Goal: Task Accomplishment & Management: Use online tool/utility

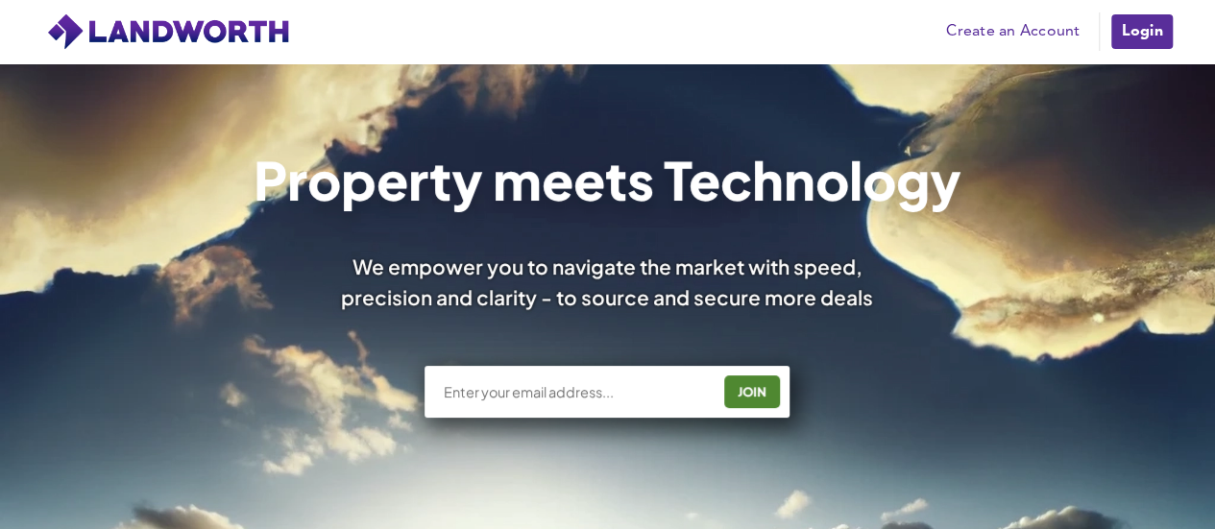
click at [630, 384] on input "text" at bounding box center [577, 391] width 268 height 19
type input "[PERSON_NAME][EMAIL_ADDRESS][PERSON_NAME][DOMAIN_NAME]"
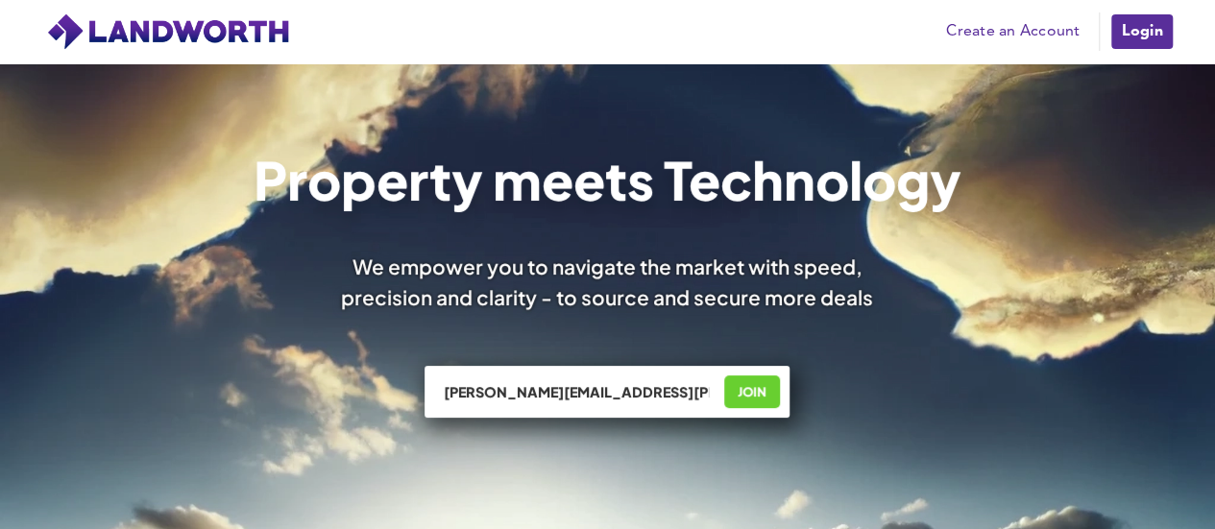
click at [746, 387] on div "JOIN" at bounding box center [753, 392] width 44 height 31
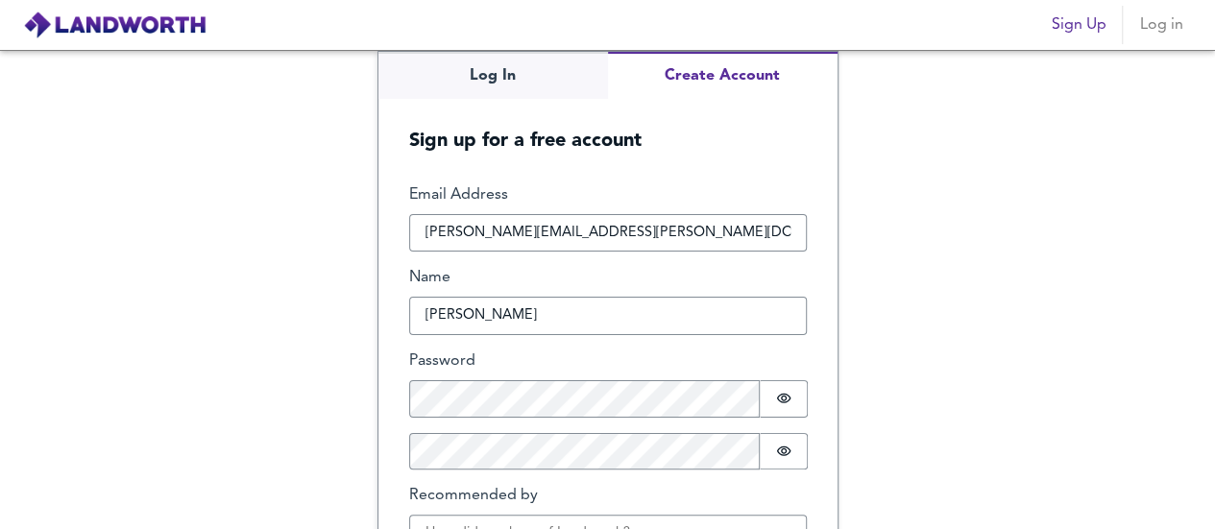
type input "[PERSON_NAME]"
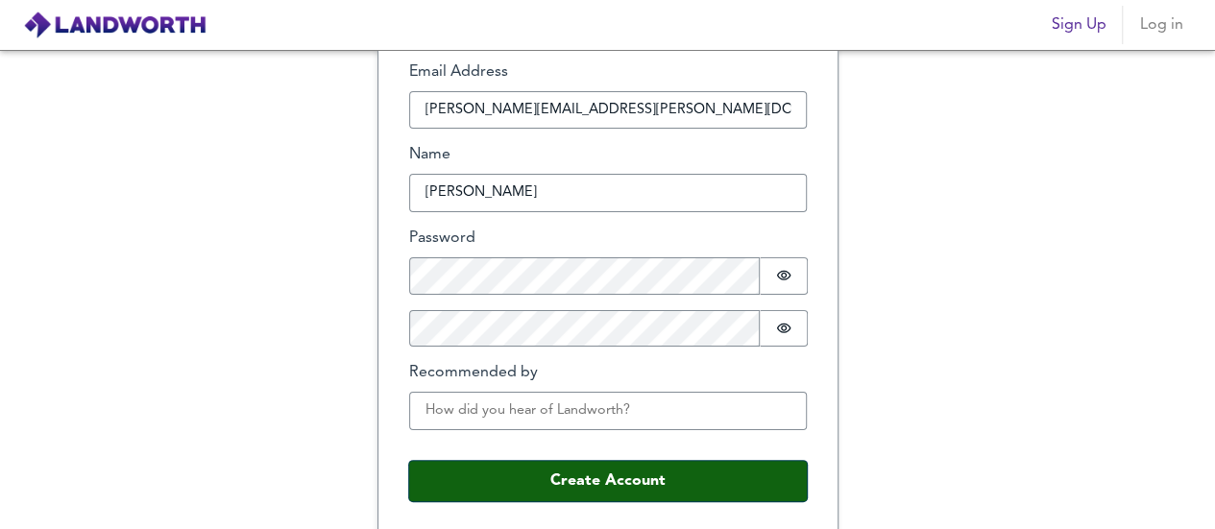
click at [644, 472] on button "Create Account" at bounding box center [608, 481] width 398 height 40
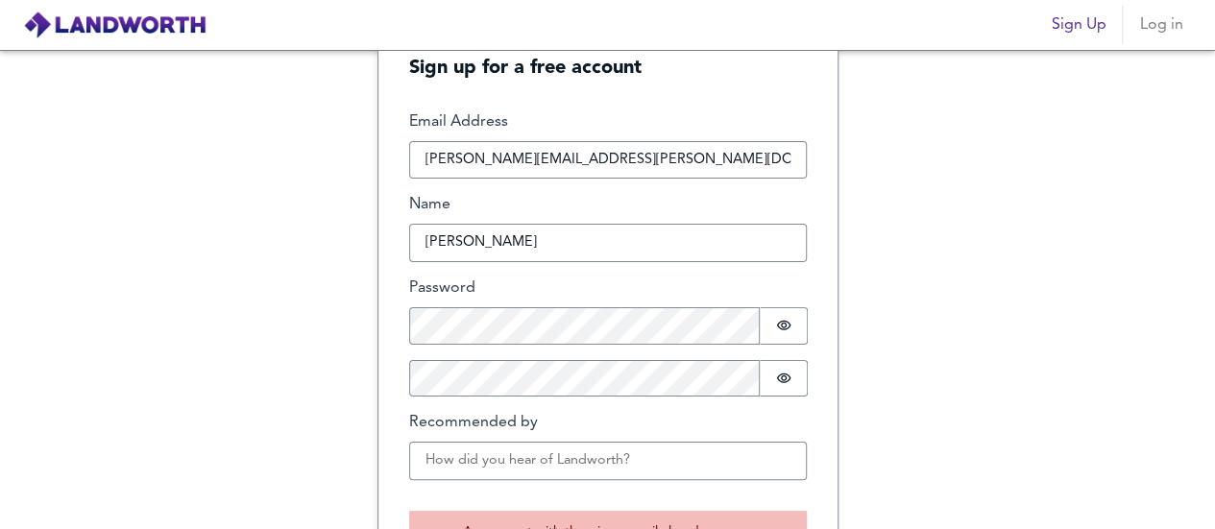
scroll to position [8, 0]
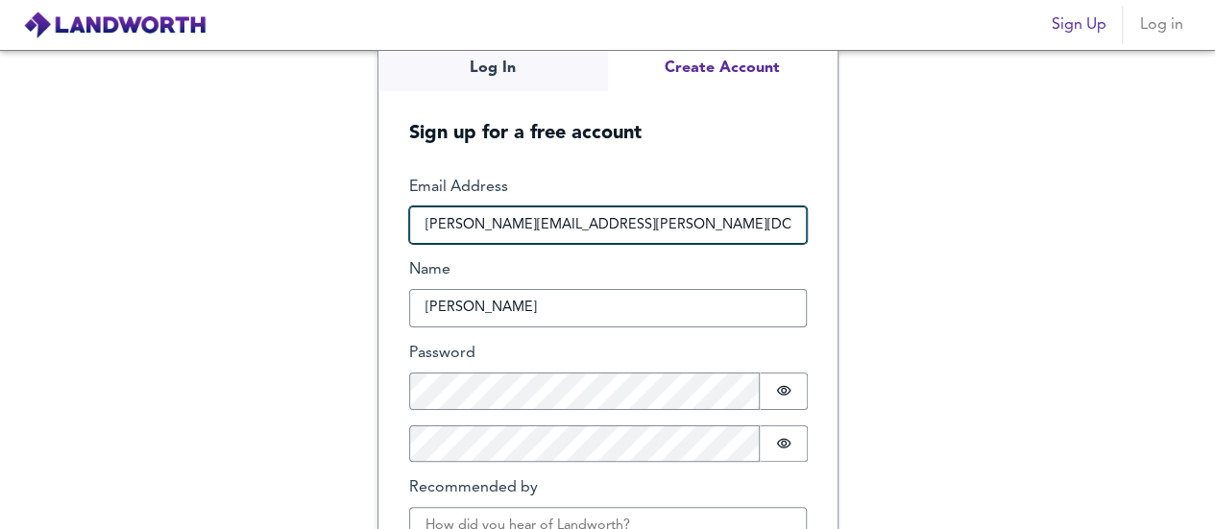
drag, startPoint x: 727, startPoint y: 222, endPoint x: 299, endPoint y: 200, distance: 429.1
click at [301, 201] on div "Log In Create Account Sign up for a free account Email Address joshua.smethurst…" at bounding box center [607, 289] width 1215 height 479
type input "JOSHUASMETHURST@HOTMAIL.CO.UK"
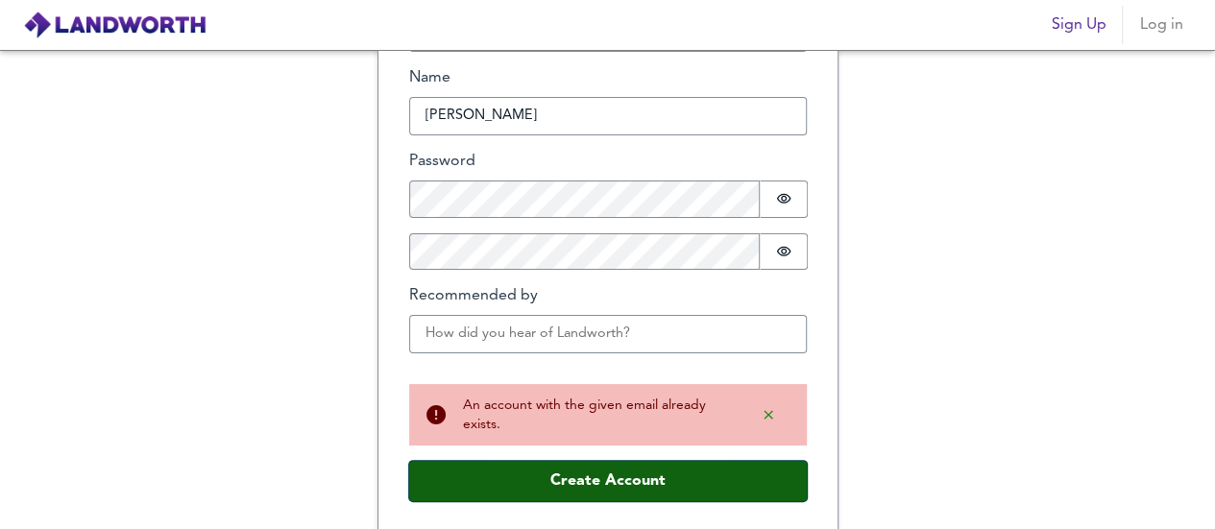
click at [569, 469] on button "Create Account" at bounding box center [608, 481] width 398 height 40
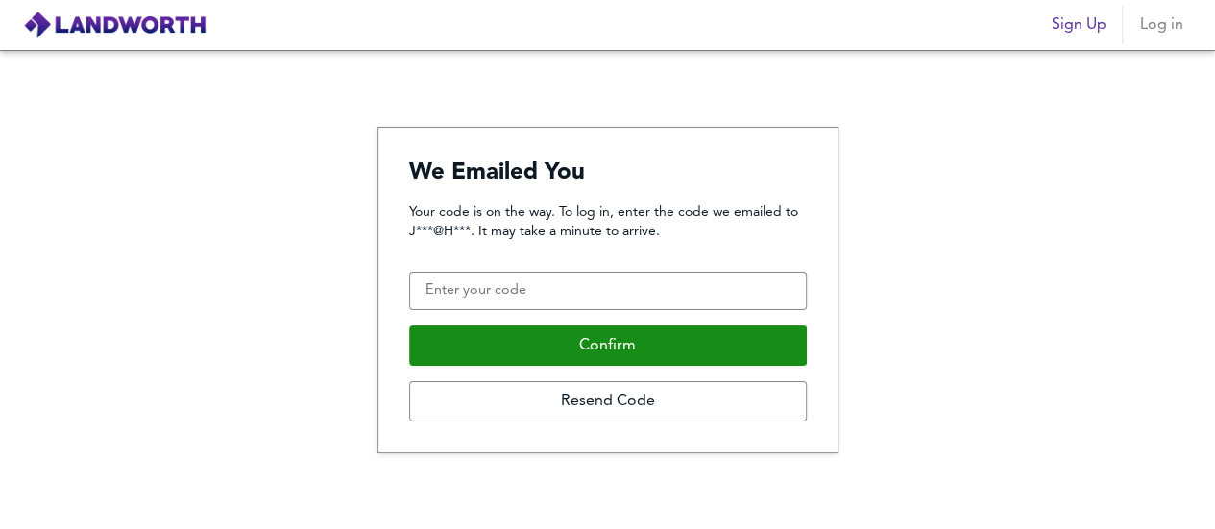
scroll to position [0, 0]
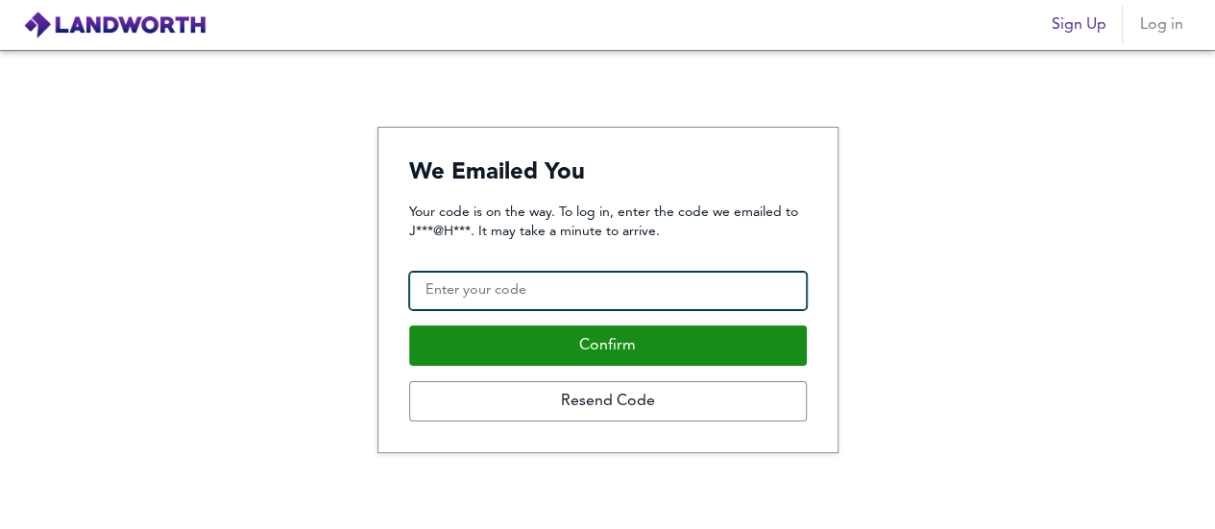
click at [550, 302] on input "Confirmation Code" at bounding box center [608, 291] width 398 height 38
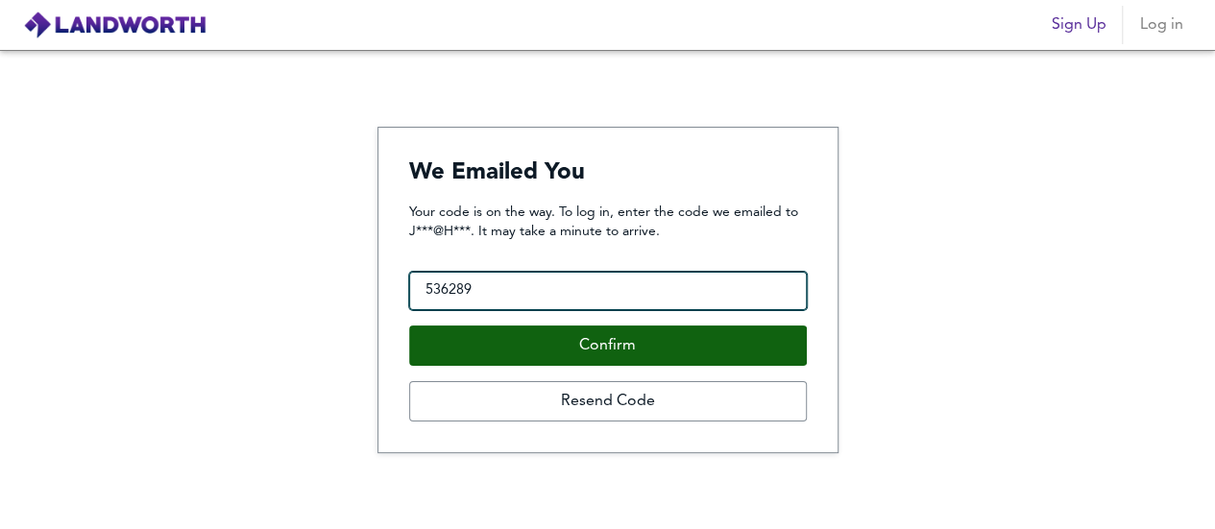
type input "536289"
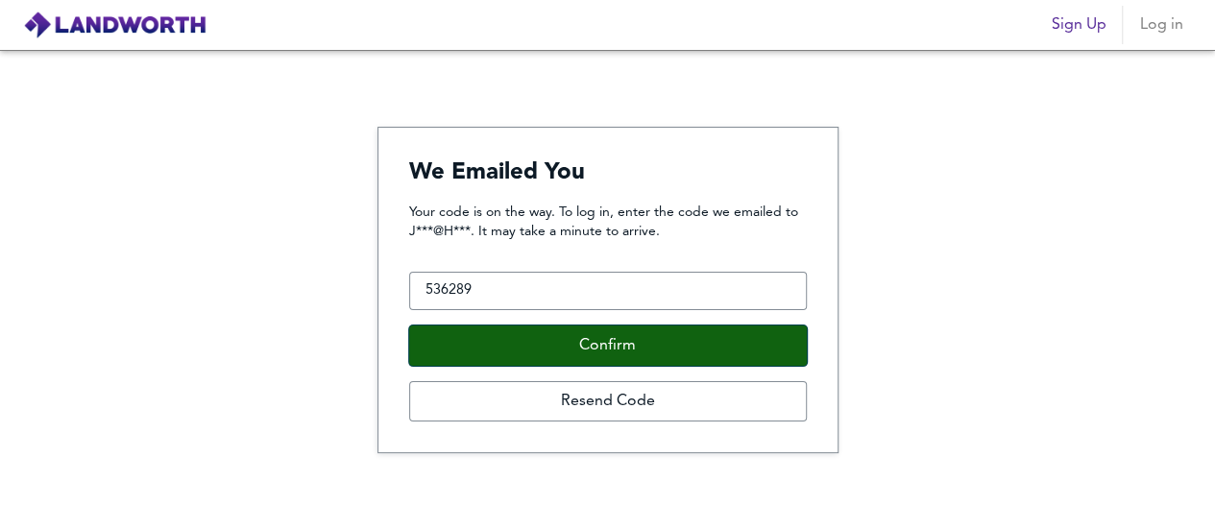
click at [623, 338] on button "Confirm" at bounding box center [608, 346] width 398 height 40
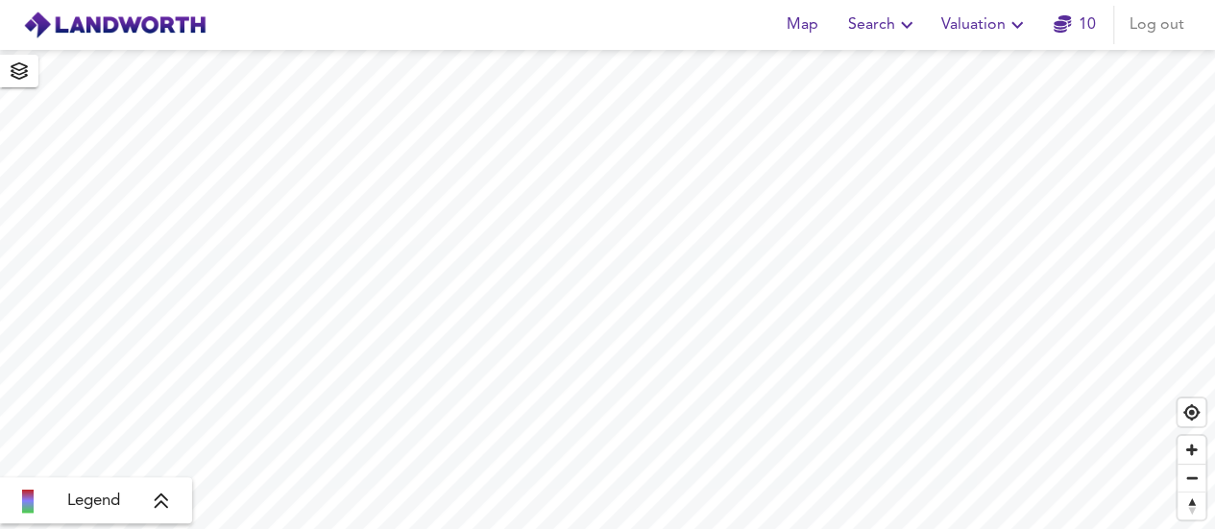
scroll to position [97, 0]
click at [992, 33] on body "Map Search Valuation 10 Log out Legend X Map Settings Basemap OpenStreetMap osm…" at bounding box center [607, 264] width 1215 height 529
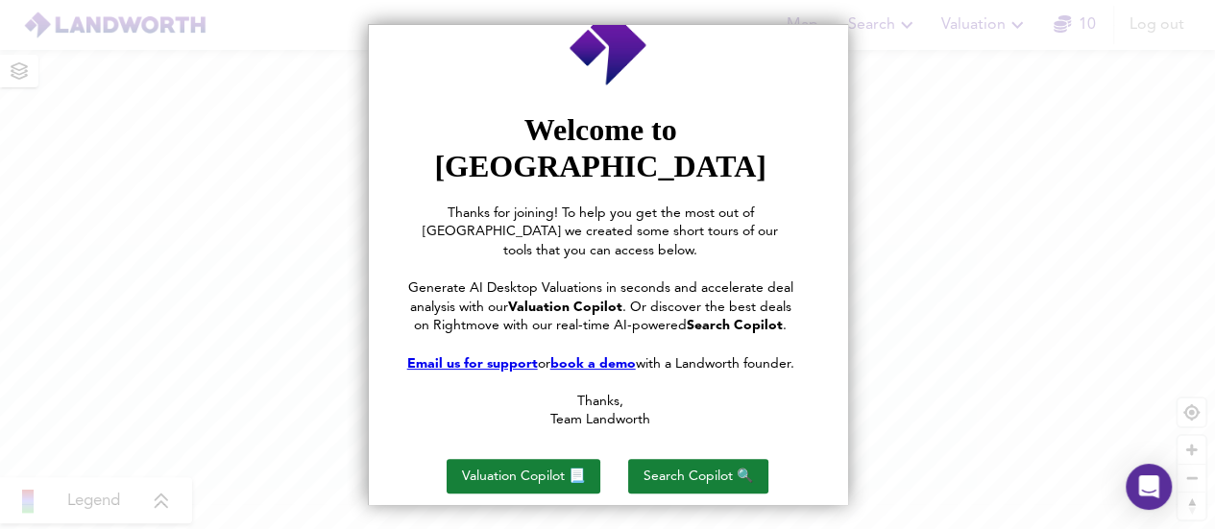
scroll to position [75, 0]
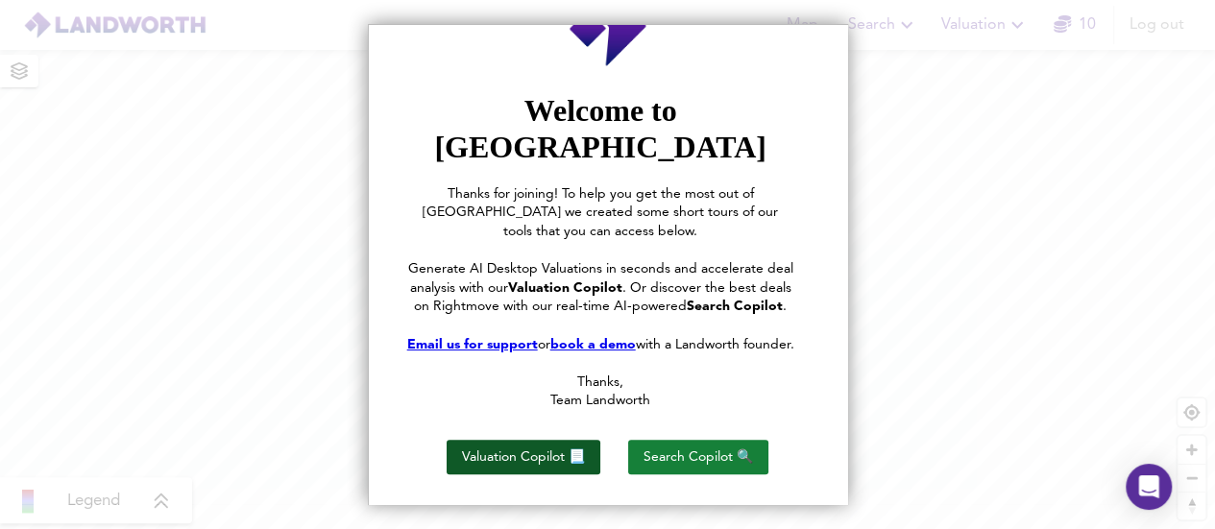
click at [565, 440] on button "Valuation Copilot 📃" at bounding box center [524, 457] width 154 height 35
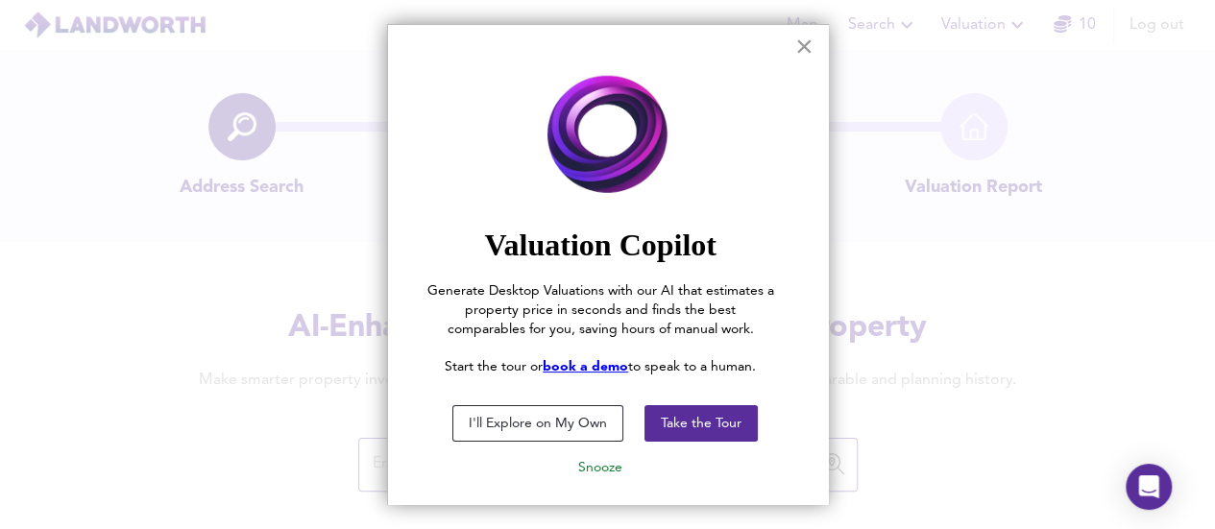
click at [796, 49] on button "×" at bounding box center [805, 46] width 18 height 31
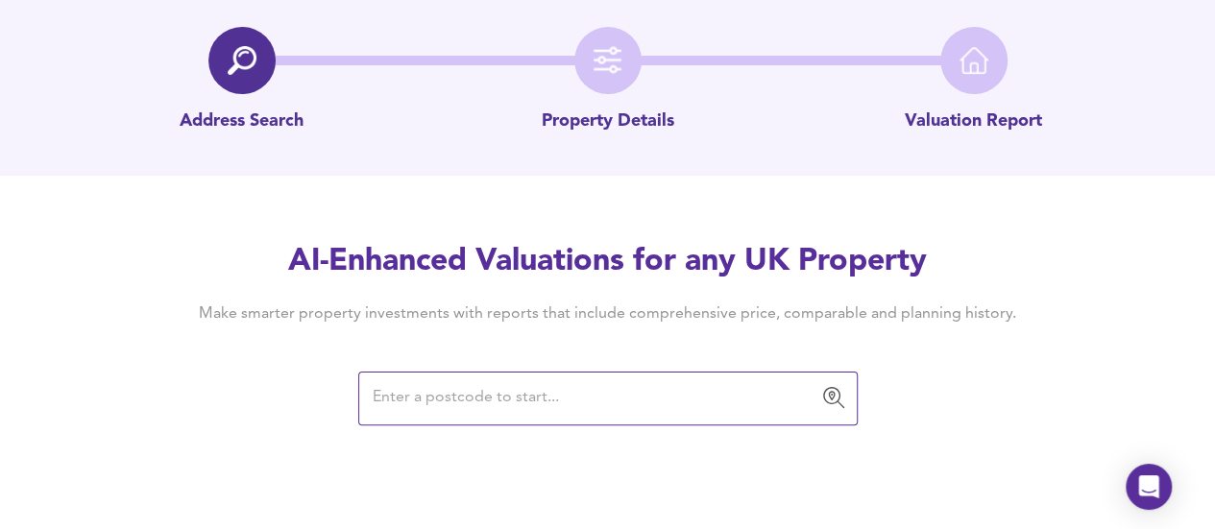
scroll to position [96, 0]
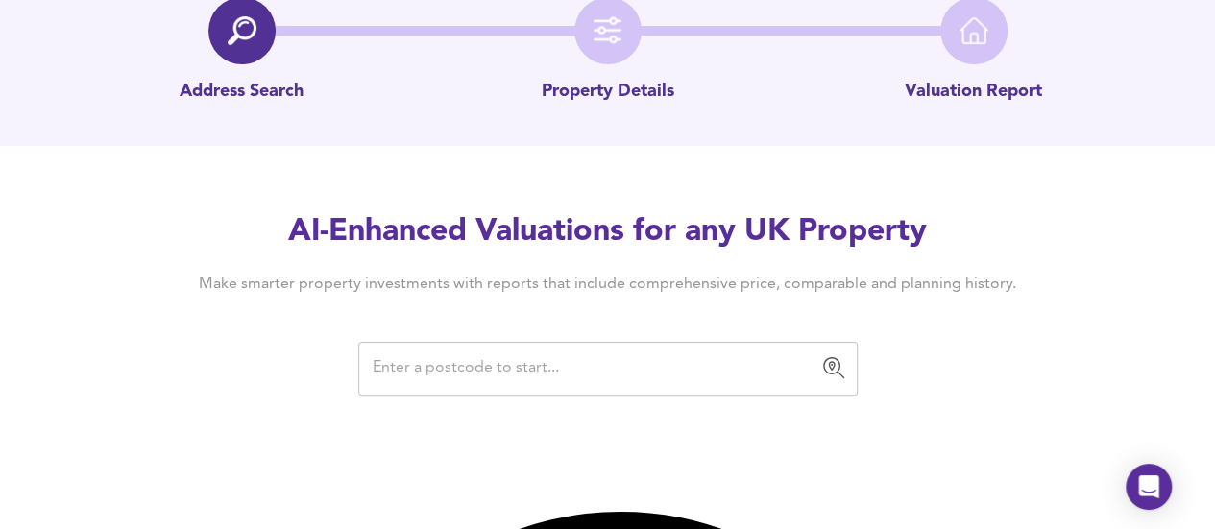
click at [587, 360] on input "text" at bounding box center [593, 369] width 453 height 37
paste input "M20 2NH"
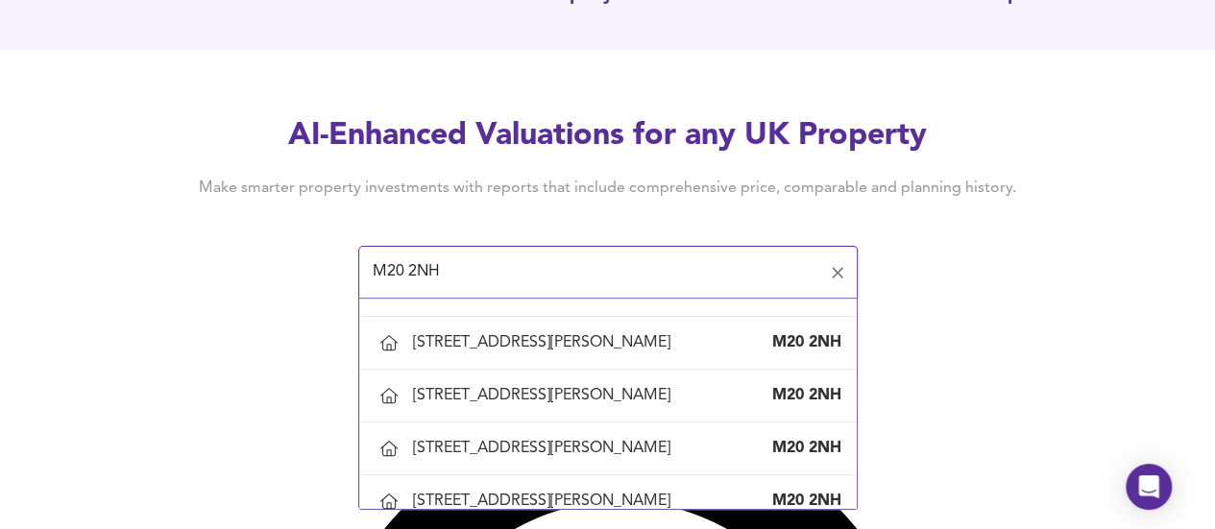
scroll to position [1537, 0]
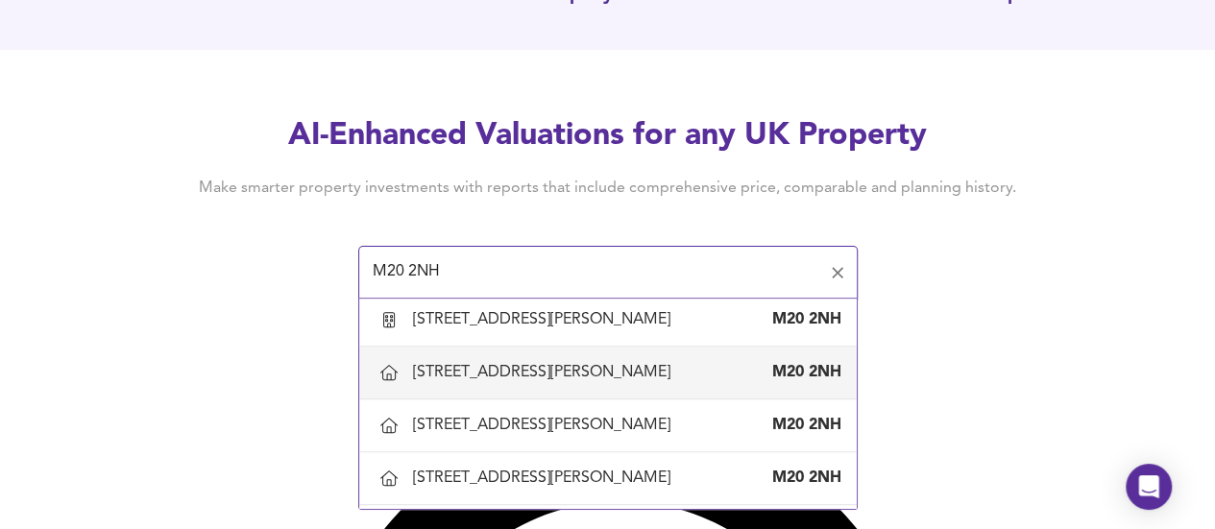
click at [646, 373] on div "15 Cresswell Grove, Manchester M20 2NH" at bounding box center [627, 372] width 429 height 21
type input "15 Cresswell Grove, Manchester"
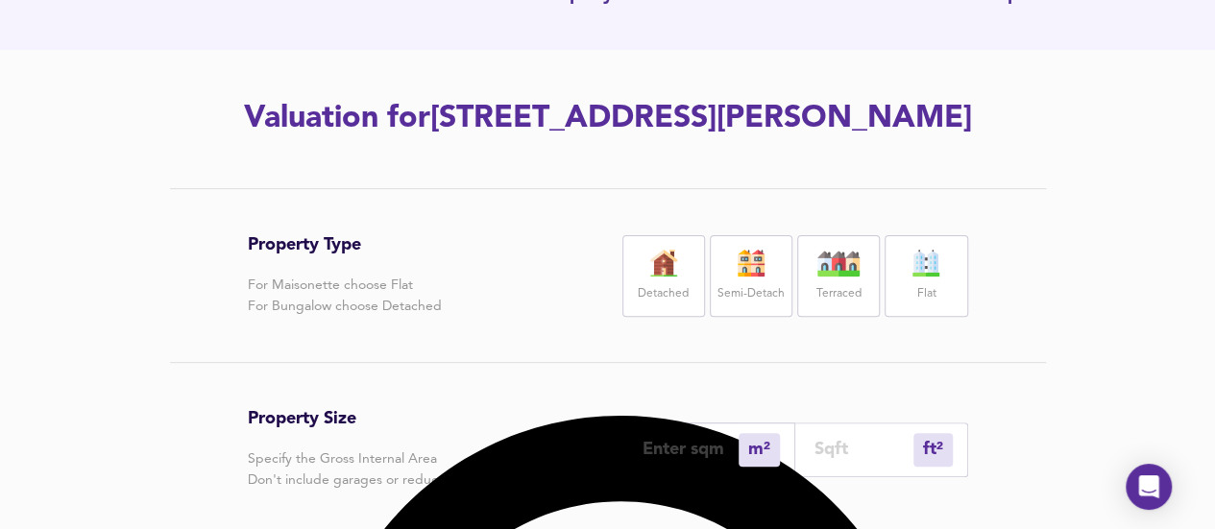
click at [745, 274] on img at bounding box center [751, 263] width 48 height 27
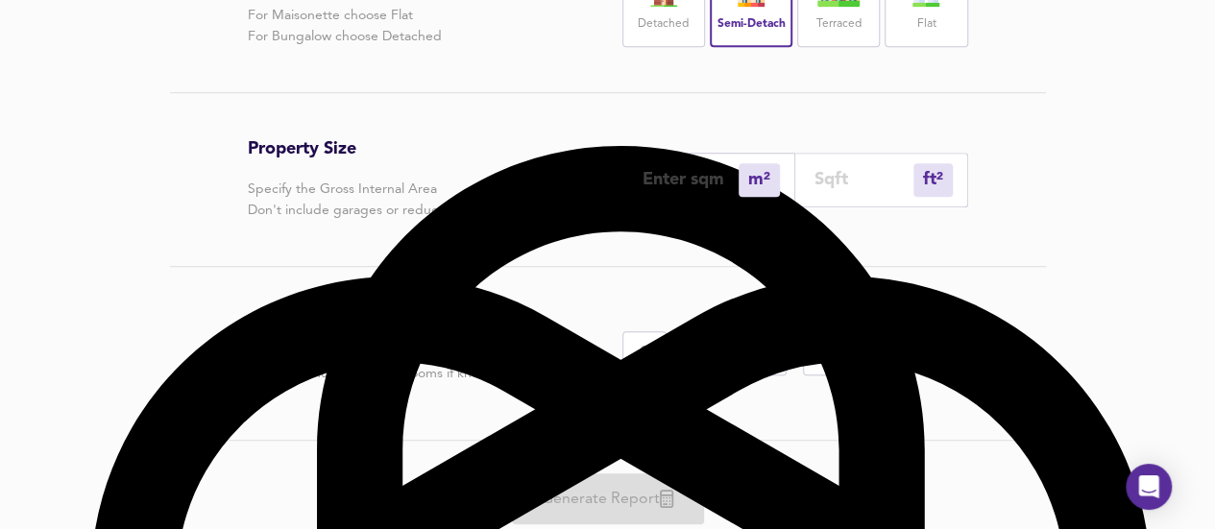
scroll to position [529, 0]
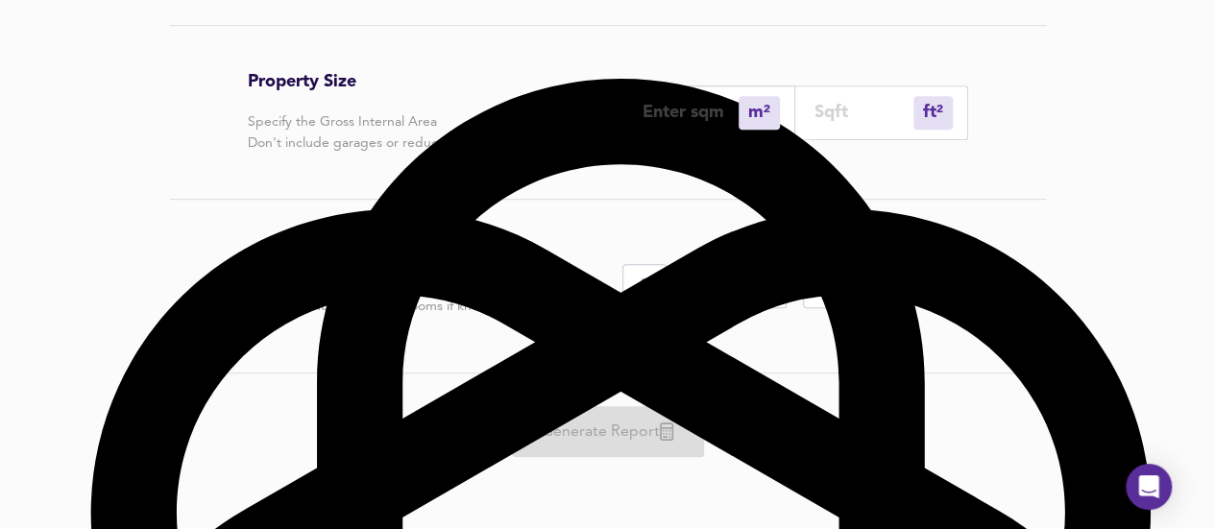
click at [880, 292] on div "4" at bounding box center [886, 286] width 44 height 44
click at [660, 429] on div "Generate Report" at bounding box center [608, 432] width 721 height 116
click at [709, 115] on input "number" at bounding box center [691, 112] width 96 height 20
click at [870, 105] on input "number" at bounding box center [864, 112] width 99 height 20
type input "0"
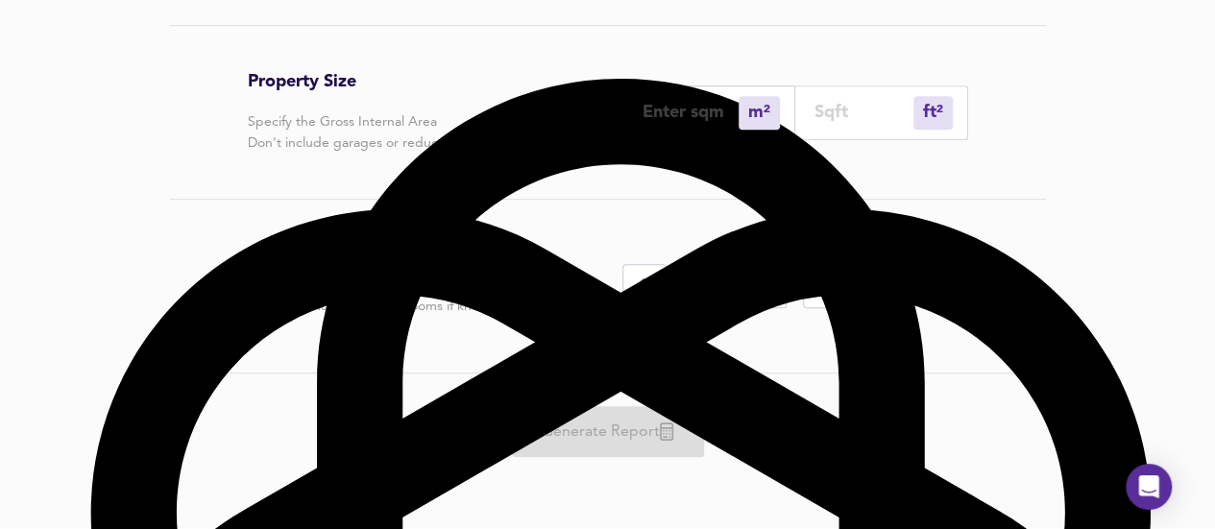
type input "4"
type input "45"
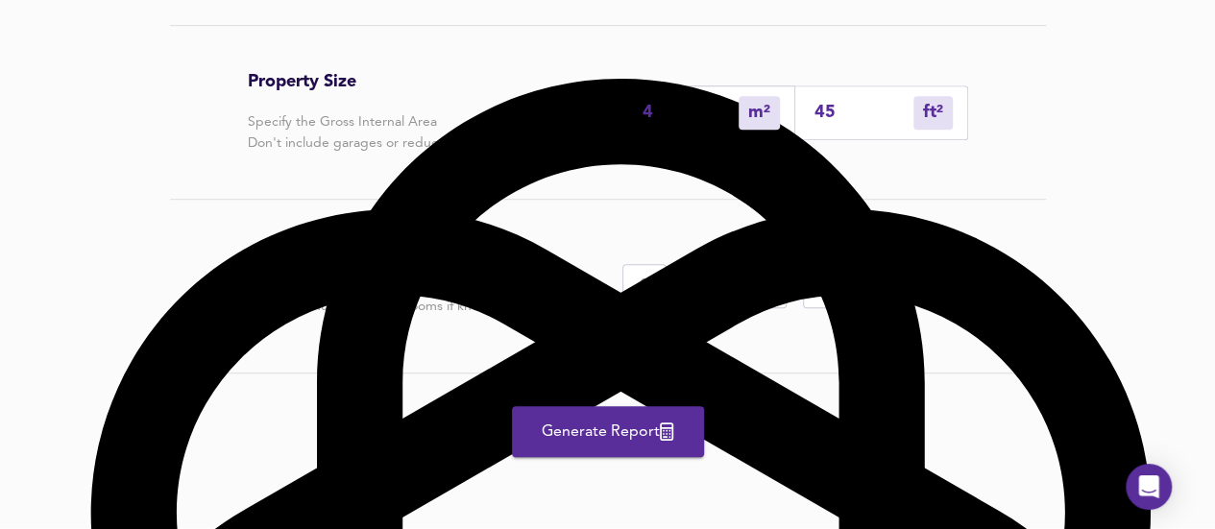
type input "42"
type input "450"
type input "418"
type input "4500"
type input "42"
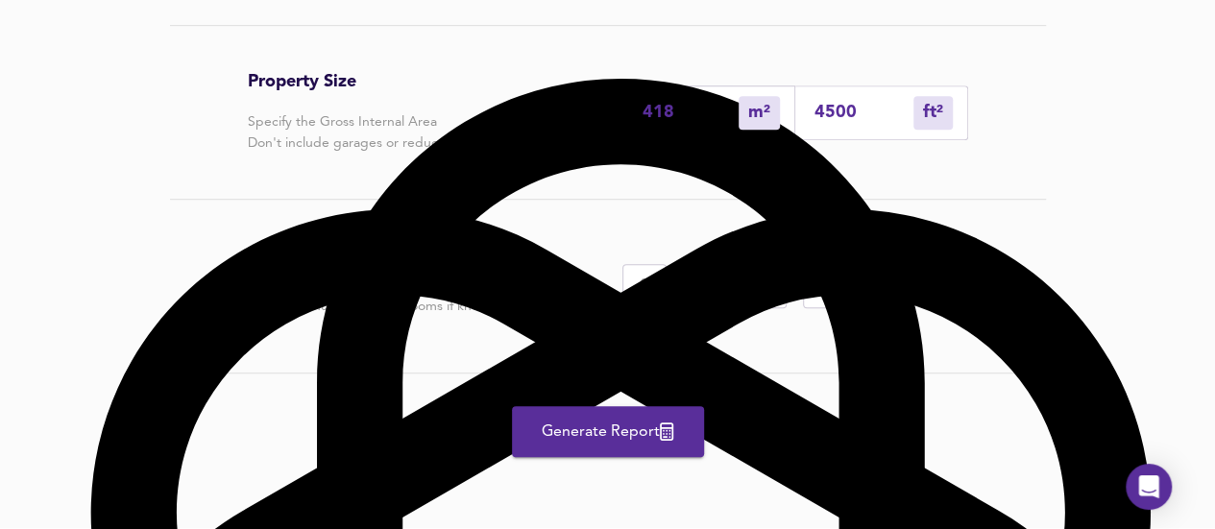
type input "450"
type input "4"
type input "45"
type input "0"
type input "4"
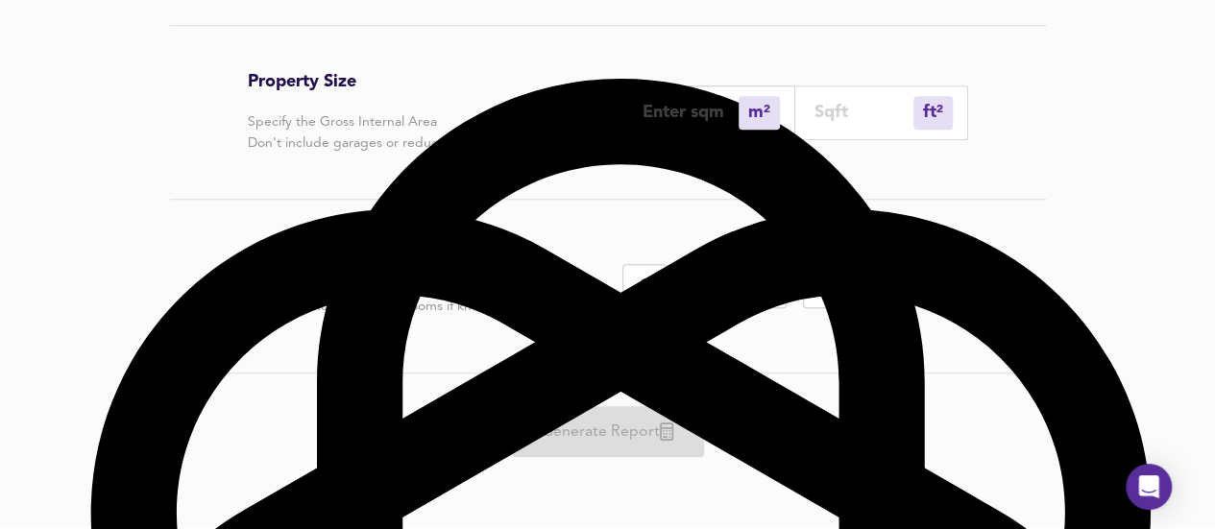
type input "0"
type input "3"
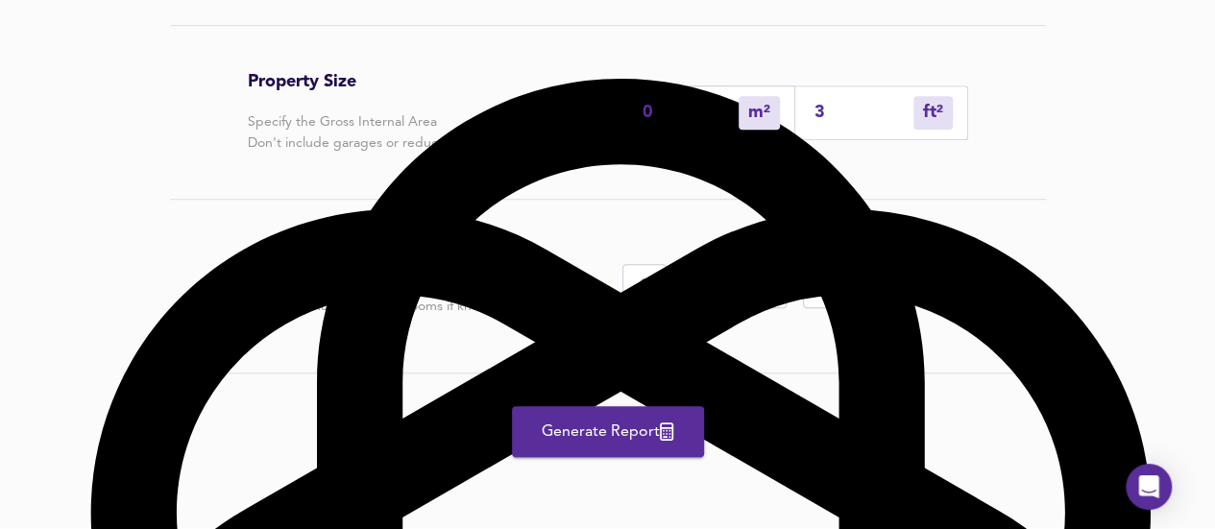
type input "3"
type input "35"
type input "33"
type input "350"
type input "325"
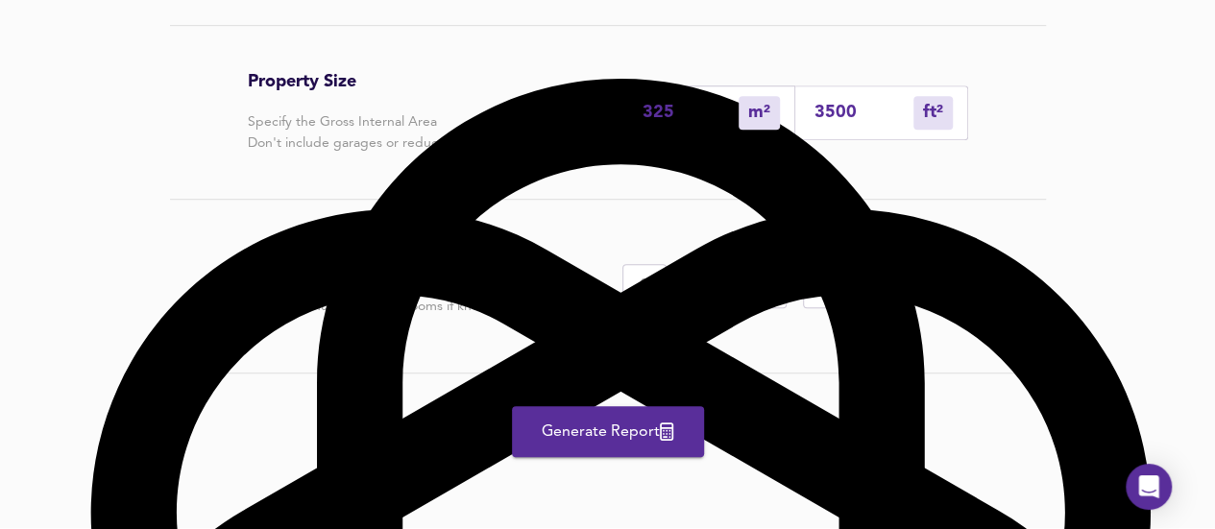
type input "3500"
click at [637, 416] on button "Generate Report" at bounding box center [608, 431] width 192 height 51
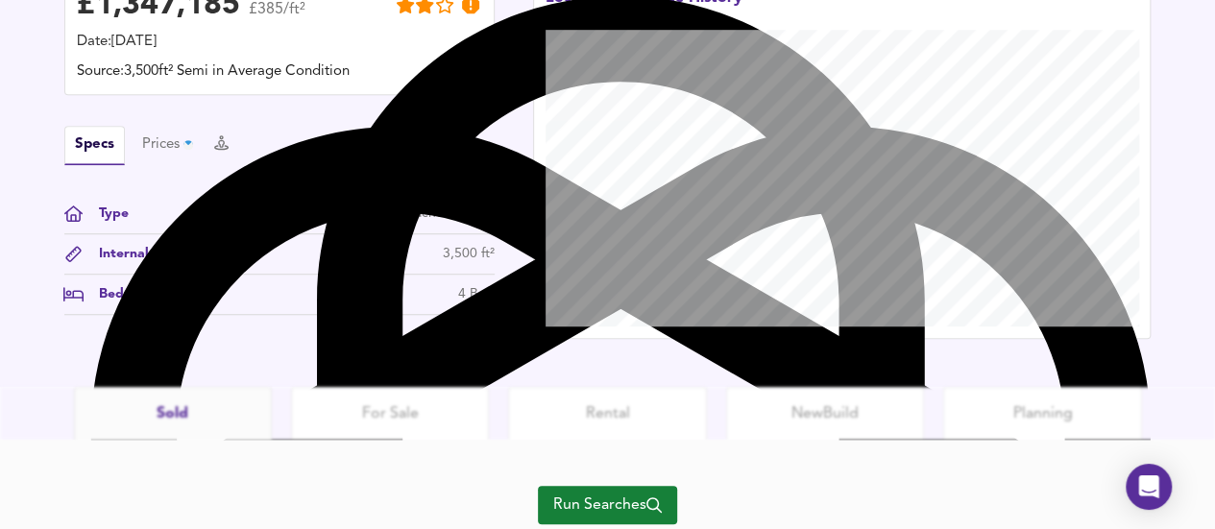
scroll to position [674, 0]
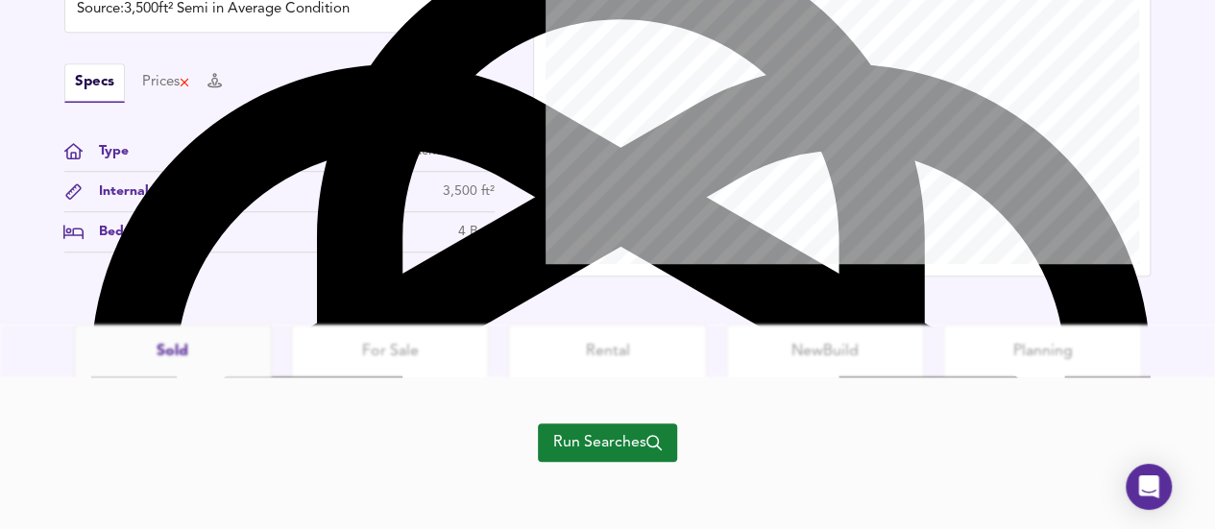
click at [599, 437] on span "Run Searches" at bounding box center [607, 442] width 109 height 27
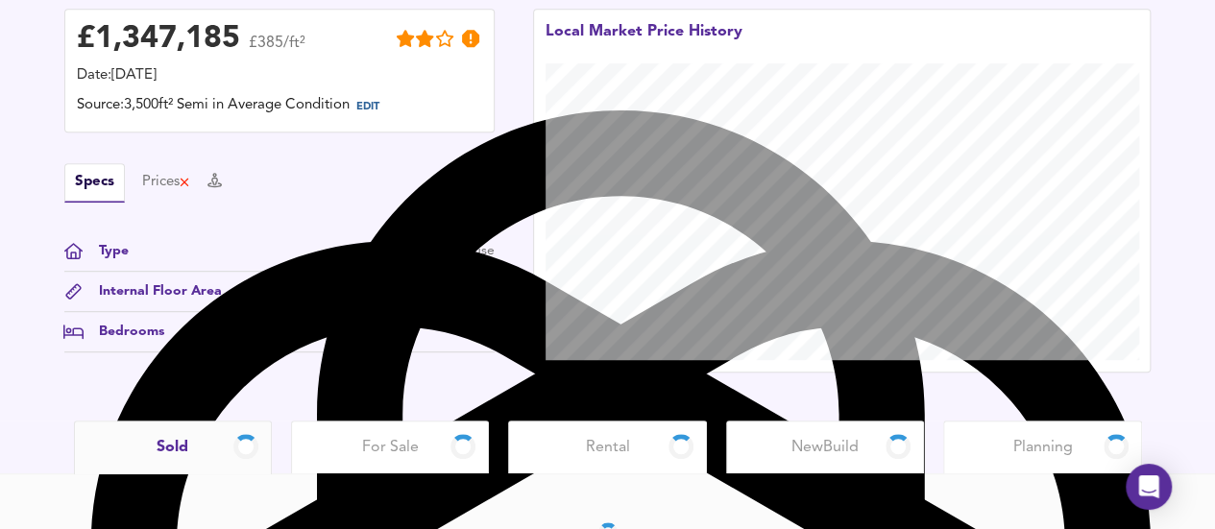
scroll to position [468, 0]
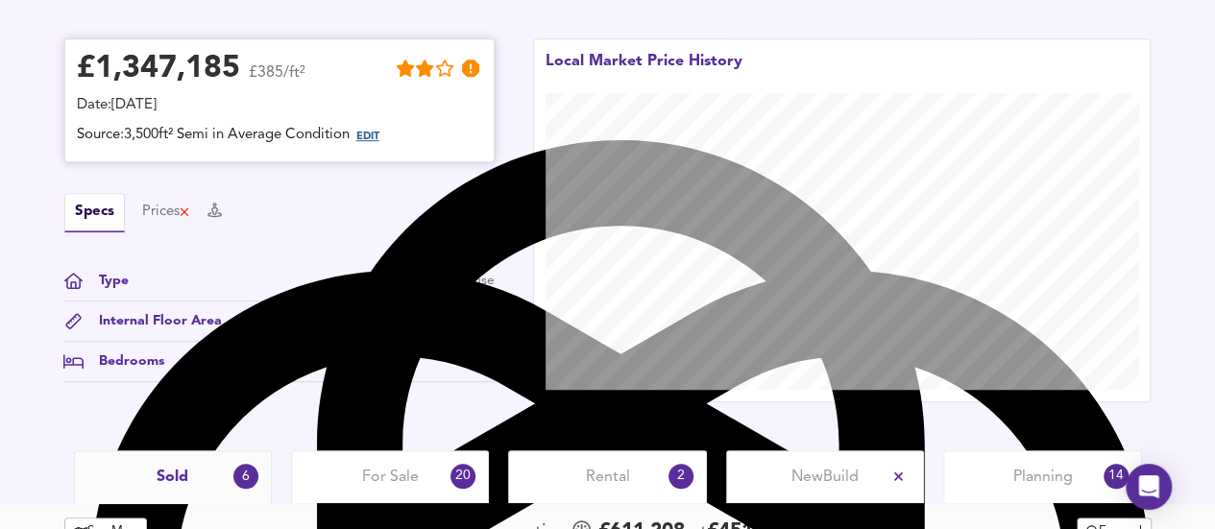
click at [372, 142] on span "EDIT" at bounding box center [367, 137] width 23 height 11
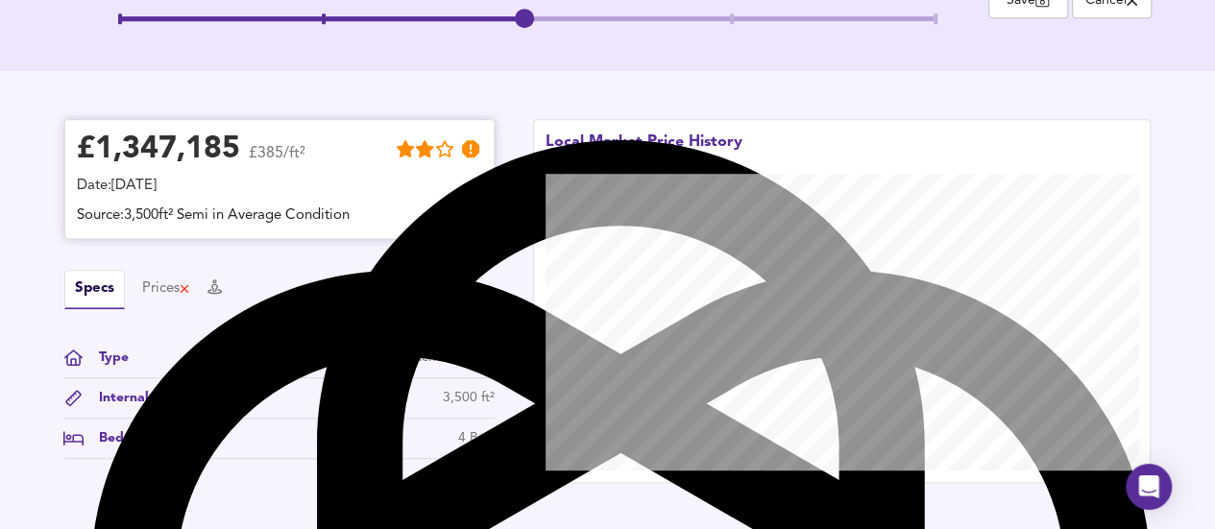
scroll to position [548, 0]
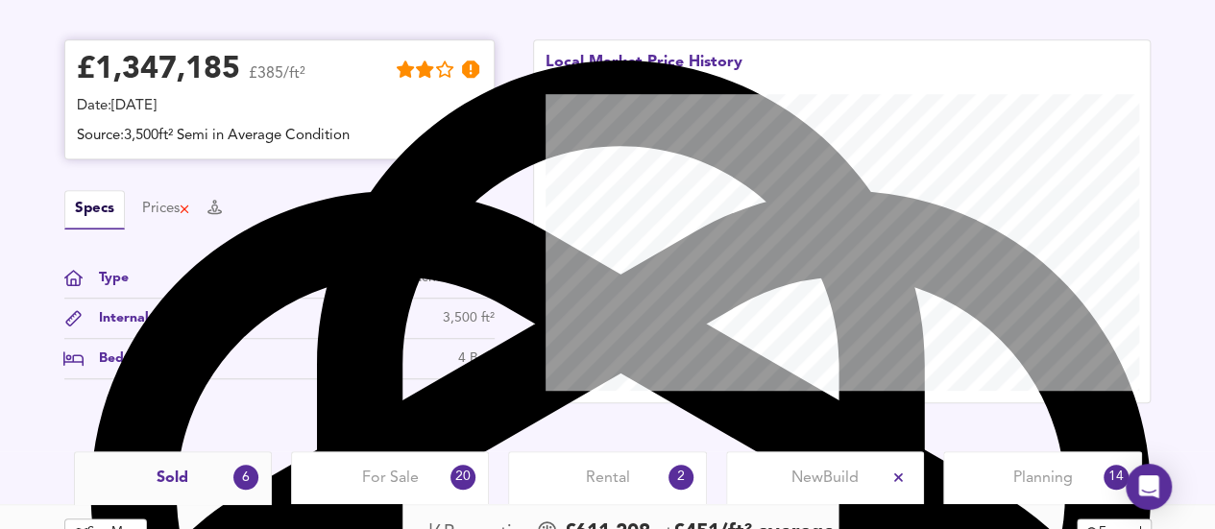
click at [348, 144] on div "Source: 3,500ft² Semi in Average Condition" at bounding box center [279, 136] width 405 height 21
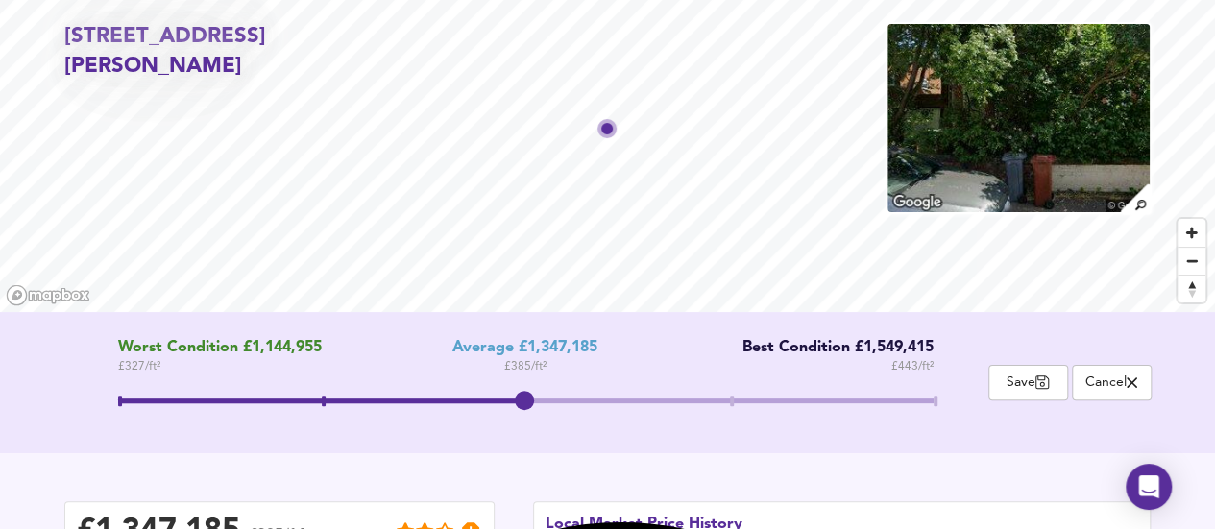
scroll to position [0, 0]
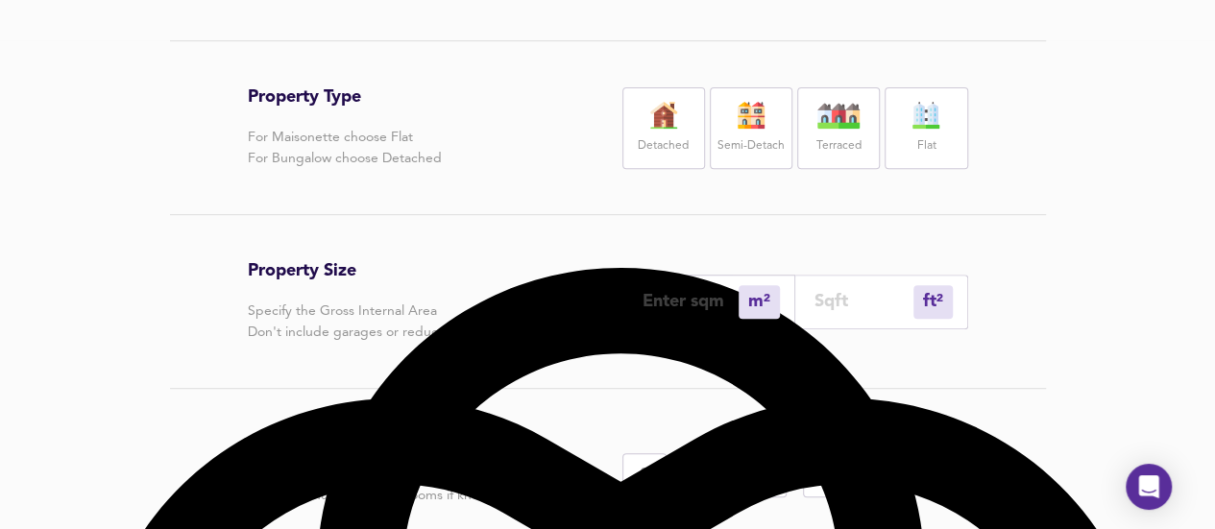
scroll to position [241, 0]
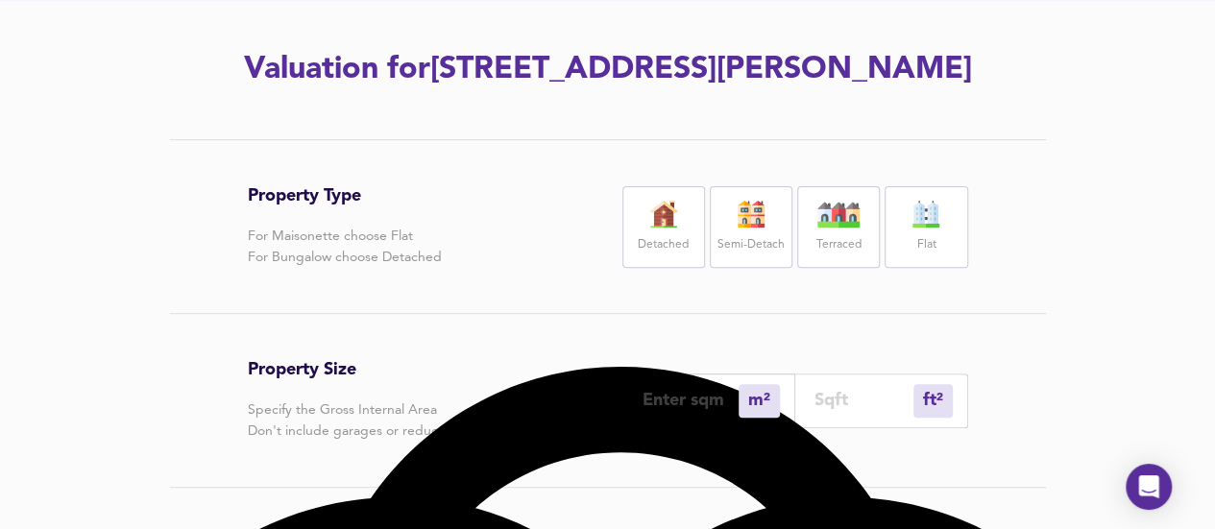
click at [720, 399] on input "number" at bounding box center [691, 400] width 96 height 20
type input "1"
type input "11"
type input "10"
type input "108"
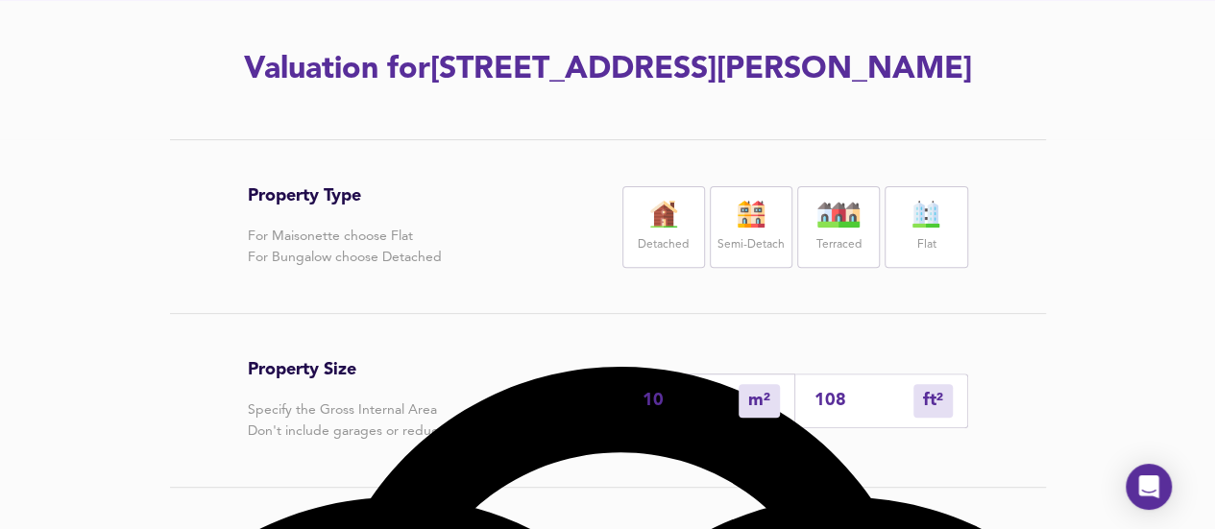
type input "103"
type input "1109"
type input "103"
click at [1067, 318] on div "Property Type For Maisonette choose Flat For Bungalow choose Detached Detached …" at bounding box center [608, 458] width 922 height 639
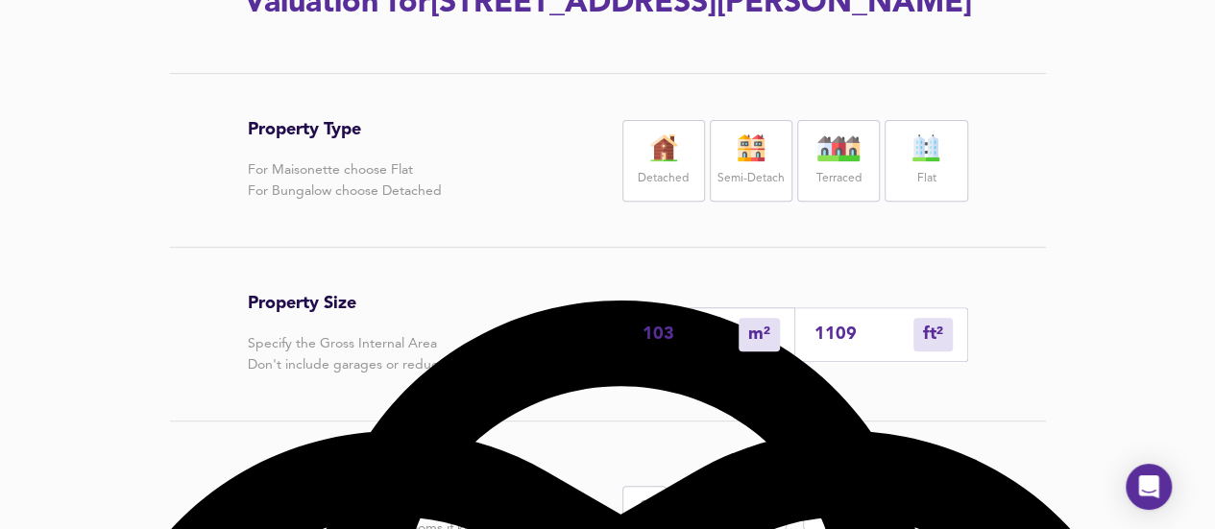
scroll to position [337, 0]
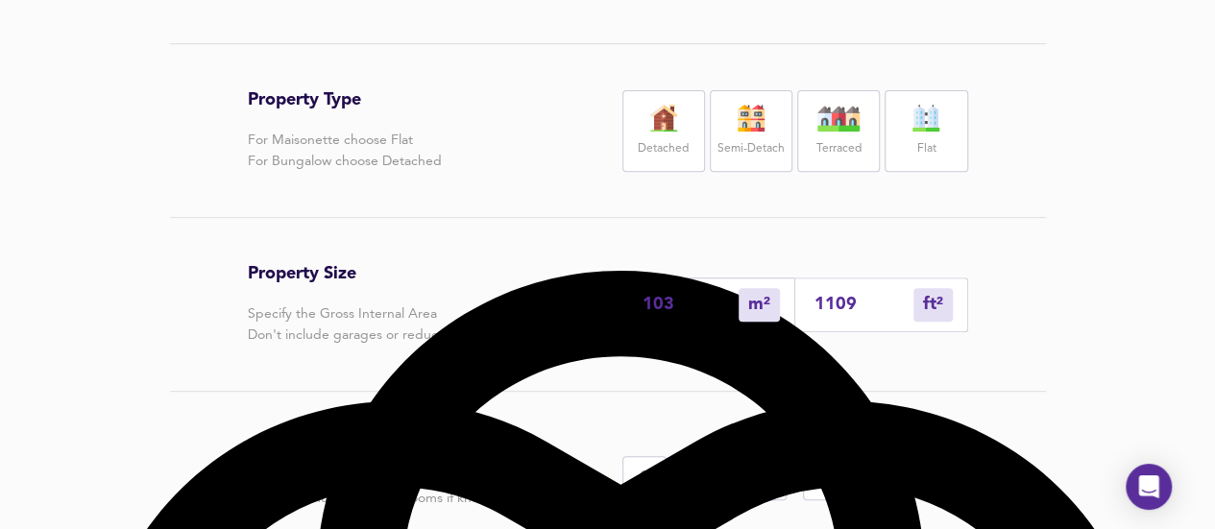
click at [748, 145] on label "Semi-Detach" at bounding box center [751, 149] width 67 height 24
click at [888, 482] on div "4" at bounding box center [886, 478] width 44 height 44
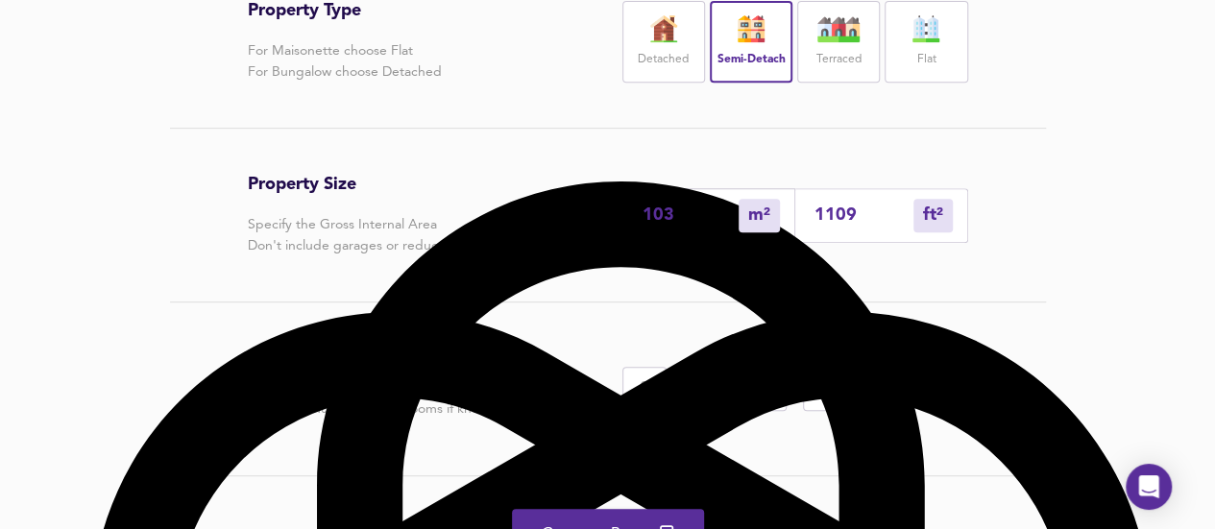
scroll to position [529, 0]
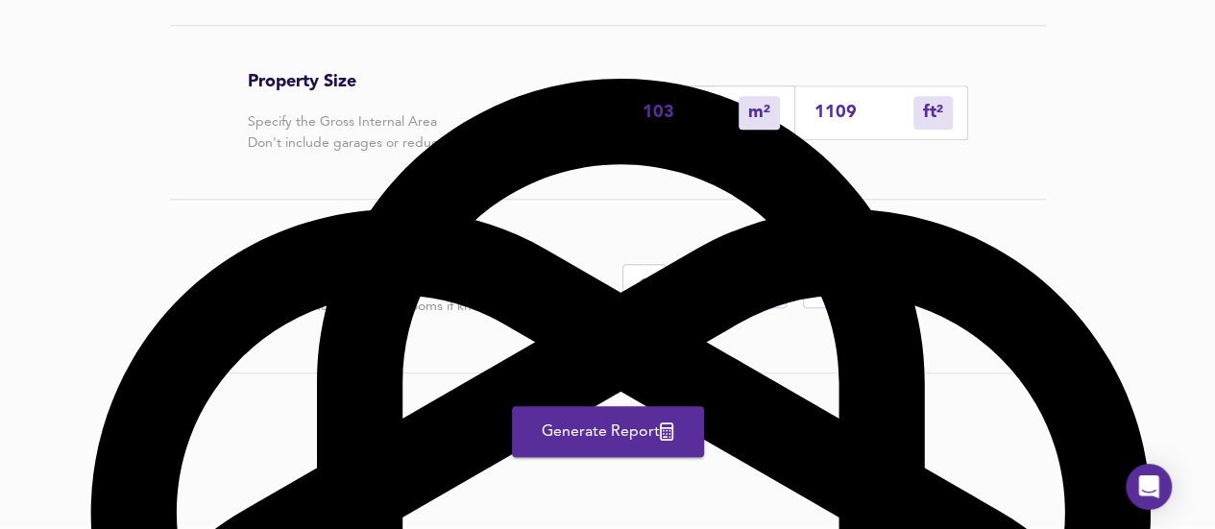
click at [671, 429] on icon "button" at bounding box center [666, 432] width 13 height 18
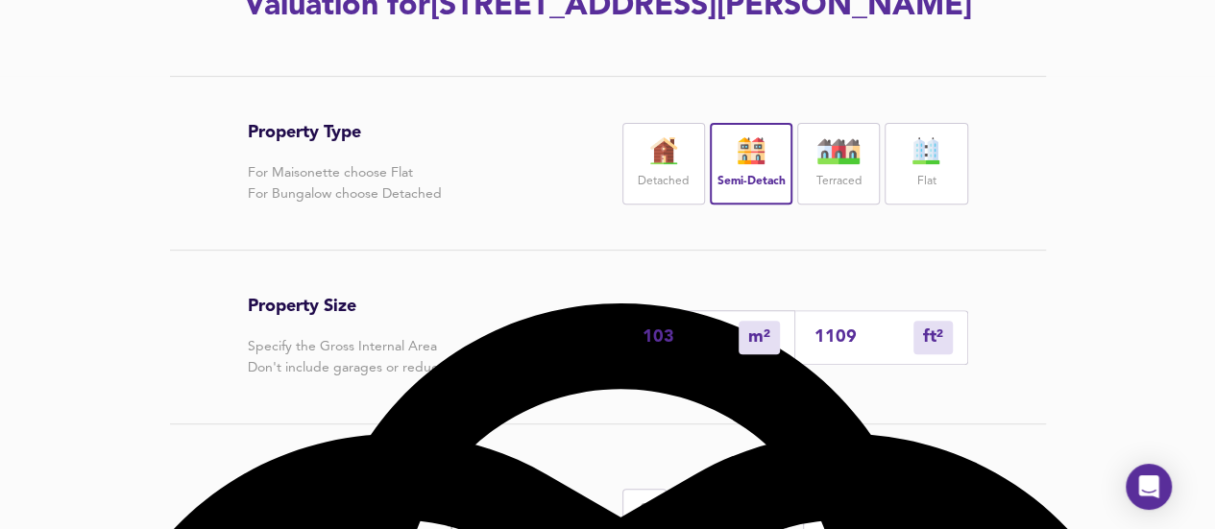
scroll to position [241, 0]
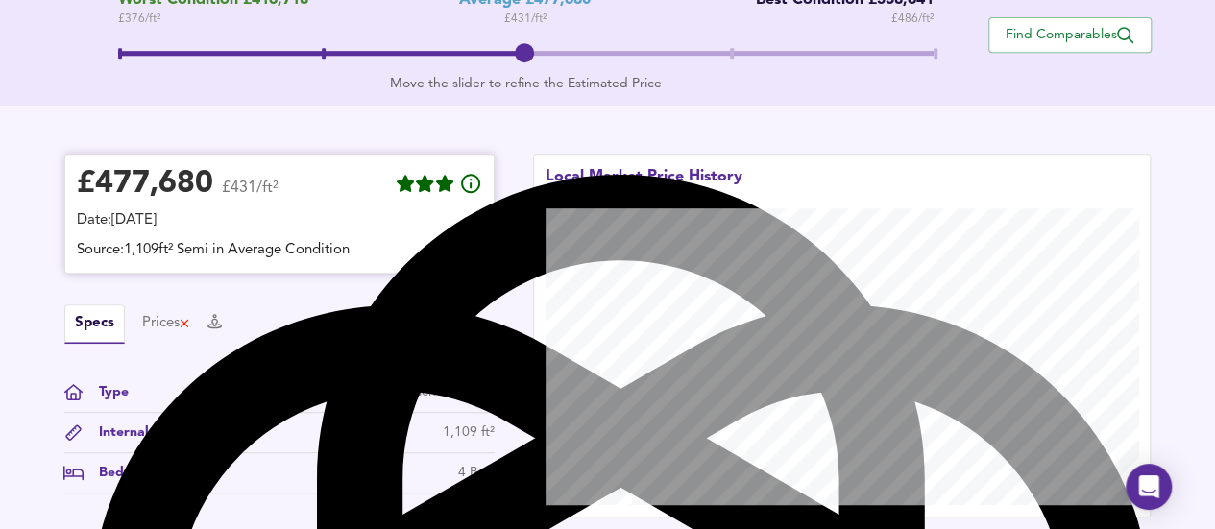
scroll to position [529, 0]
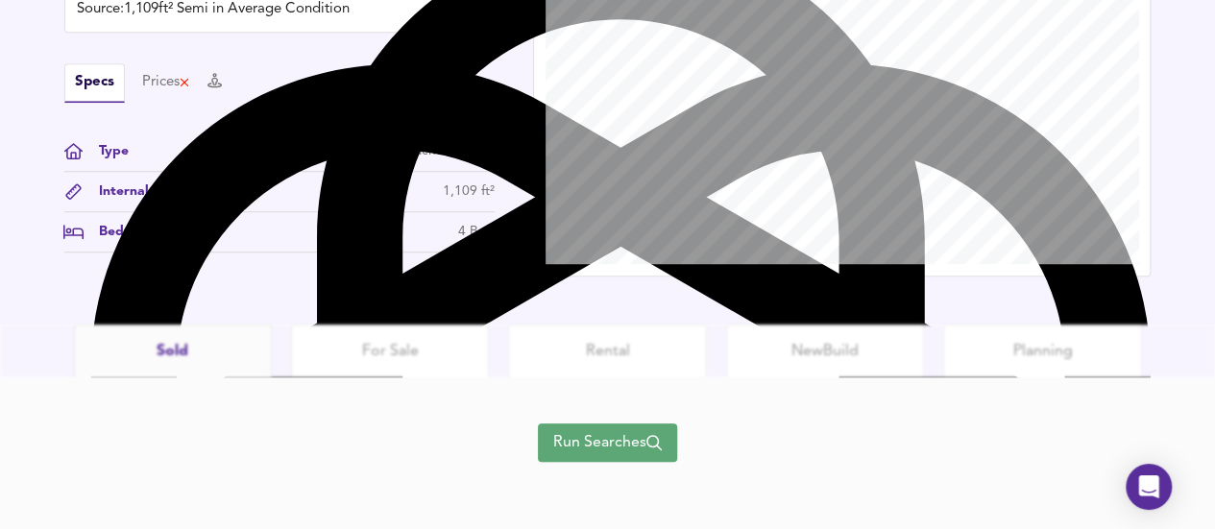
click at [568, 459] on button "Run Searches" at bounding box center [607, 443] width 139 height 38
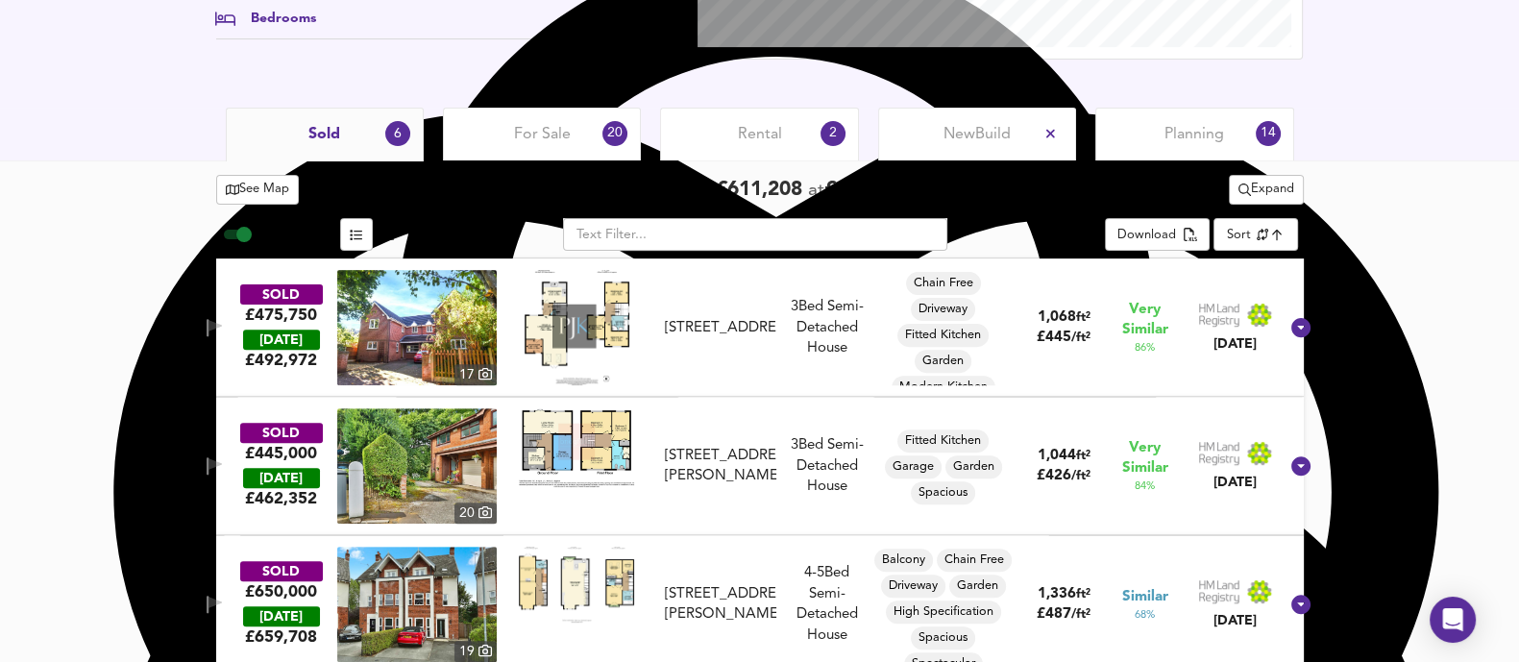
scroll to position [848, 0]
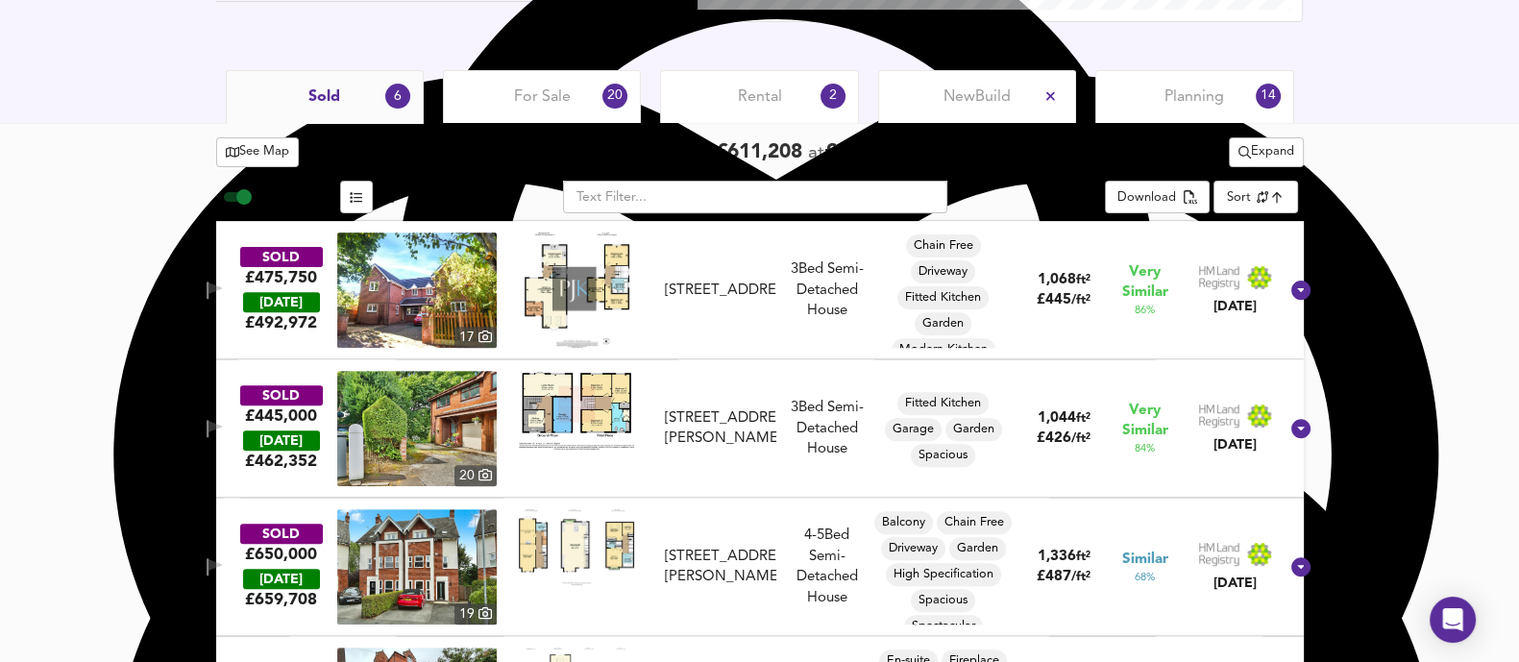
click at [528, 91] on span "For Sale" at bounding box center [542, 96] width 57 height 21
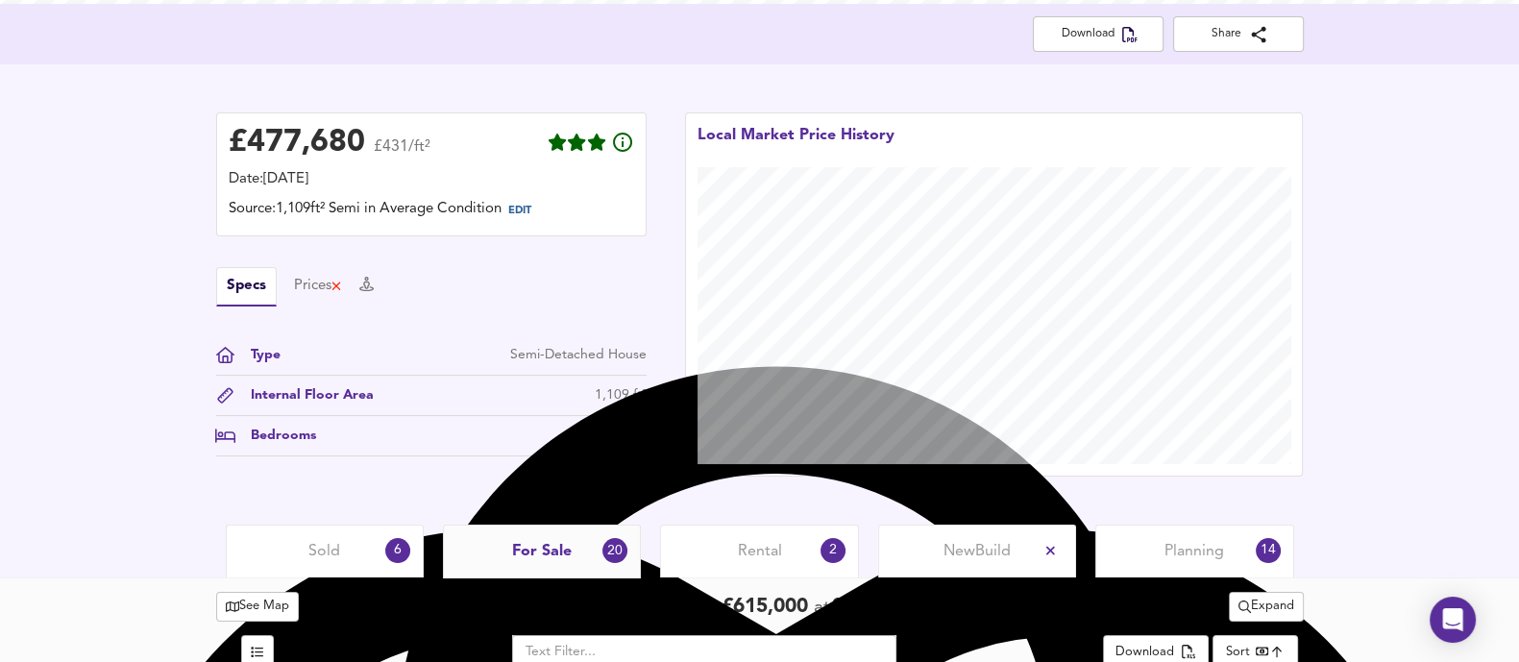
scroll to position [300, 0]
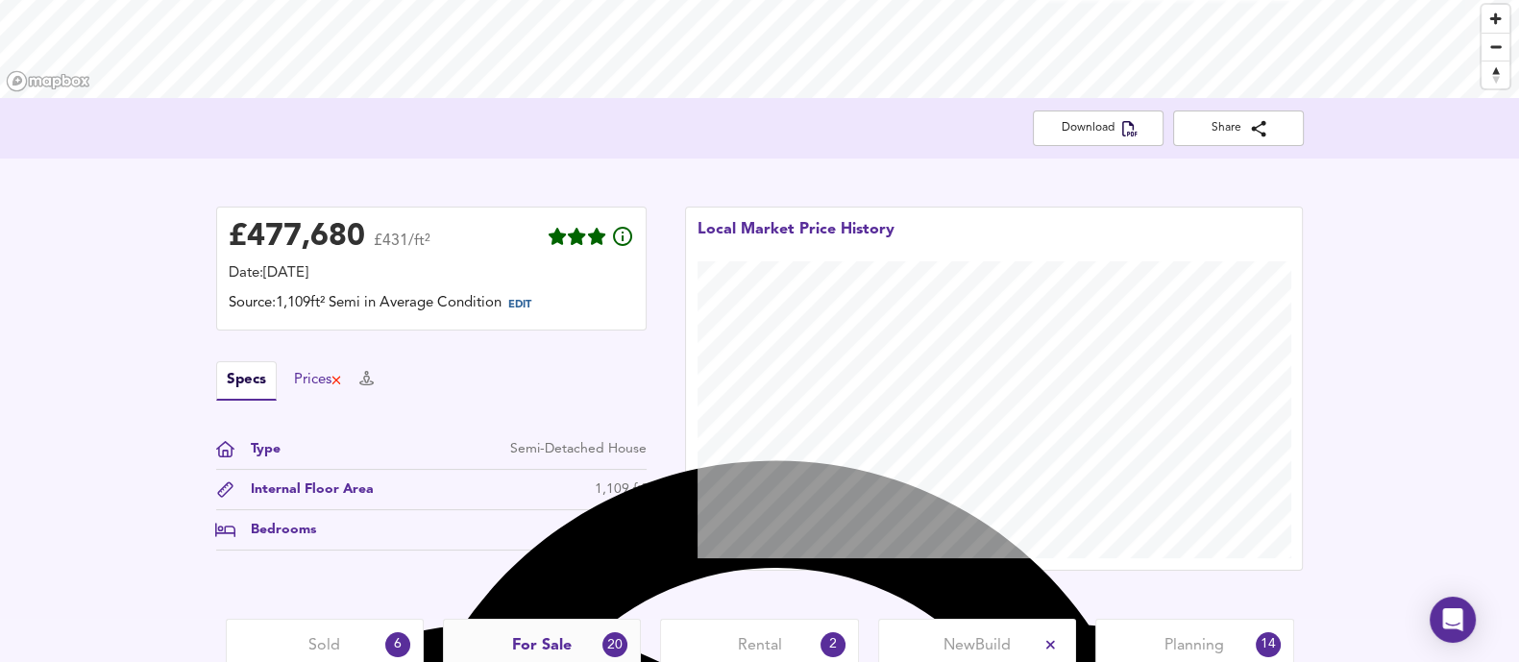
click at [303, 371] on div "Prices" at bounding box center [318, 380] width 49 height 21
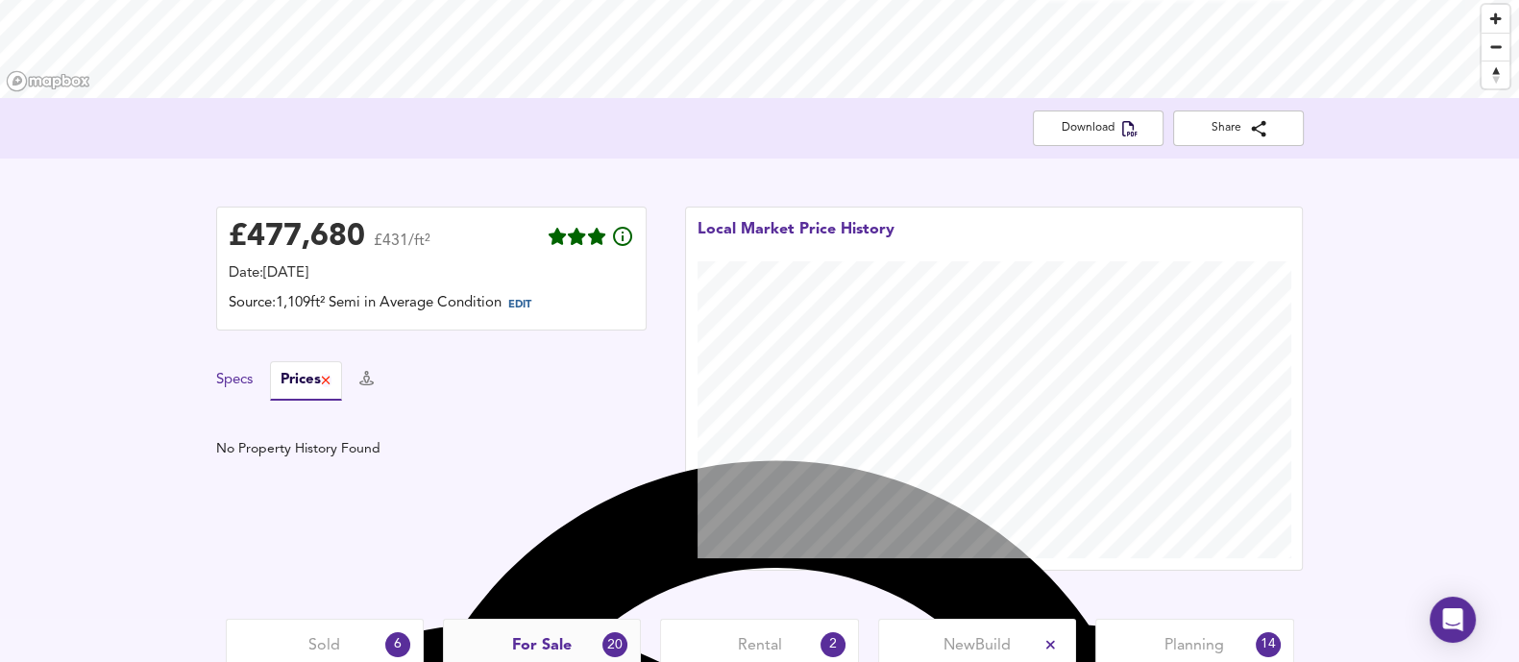
click at [234, 380] on button "Specs" at bounding box center [234, 380] width 37 height 21
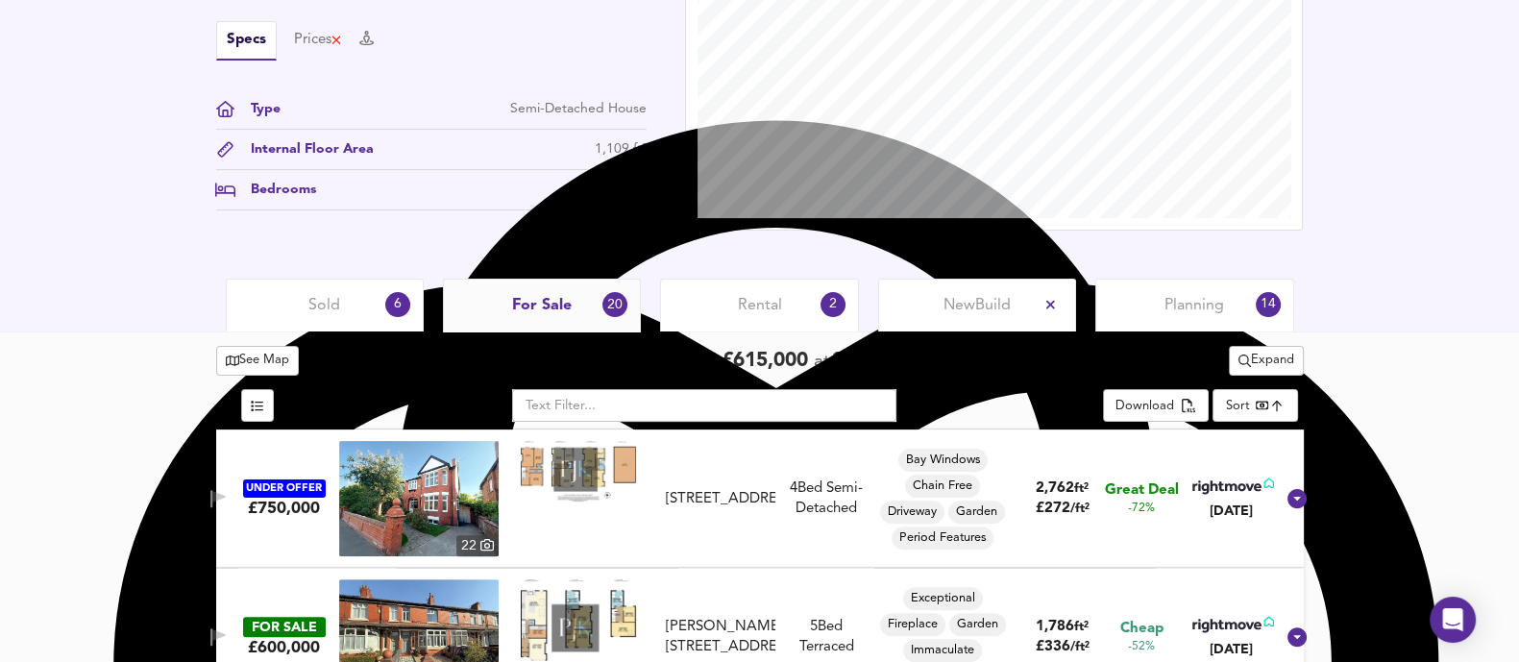
scroll to position [660, 0]
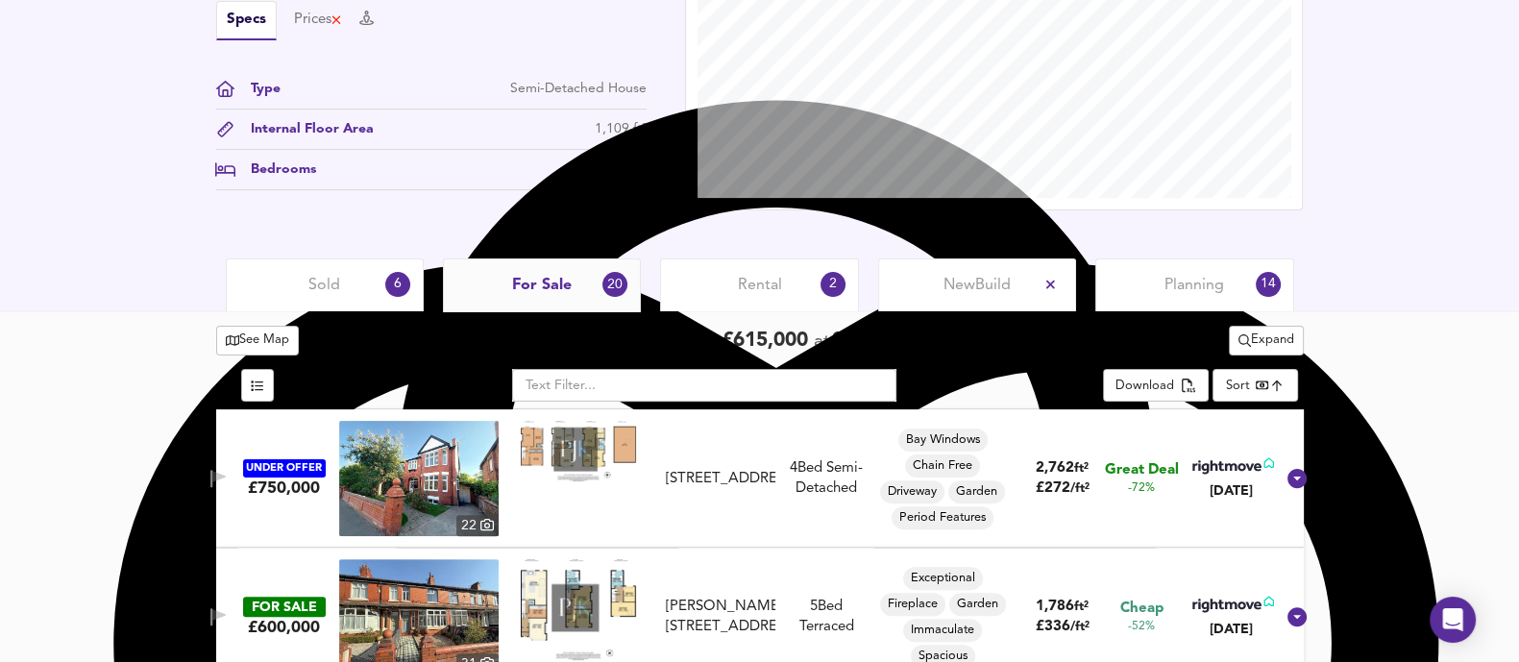
click at [758, 307] on div "Rental 2" at bounding box center [759, 284] width 198 height 53
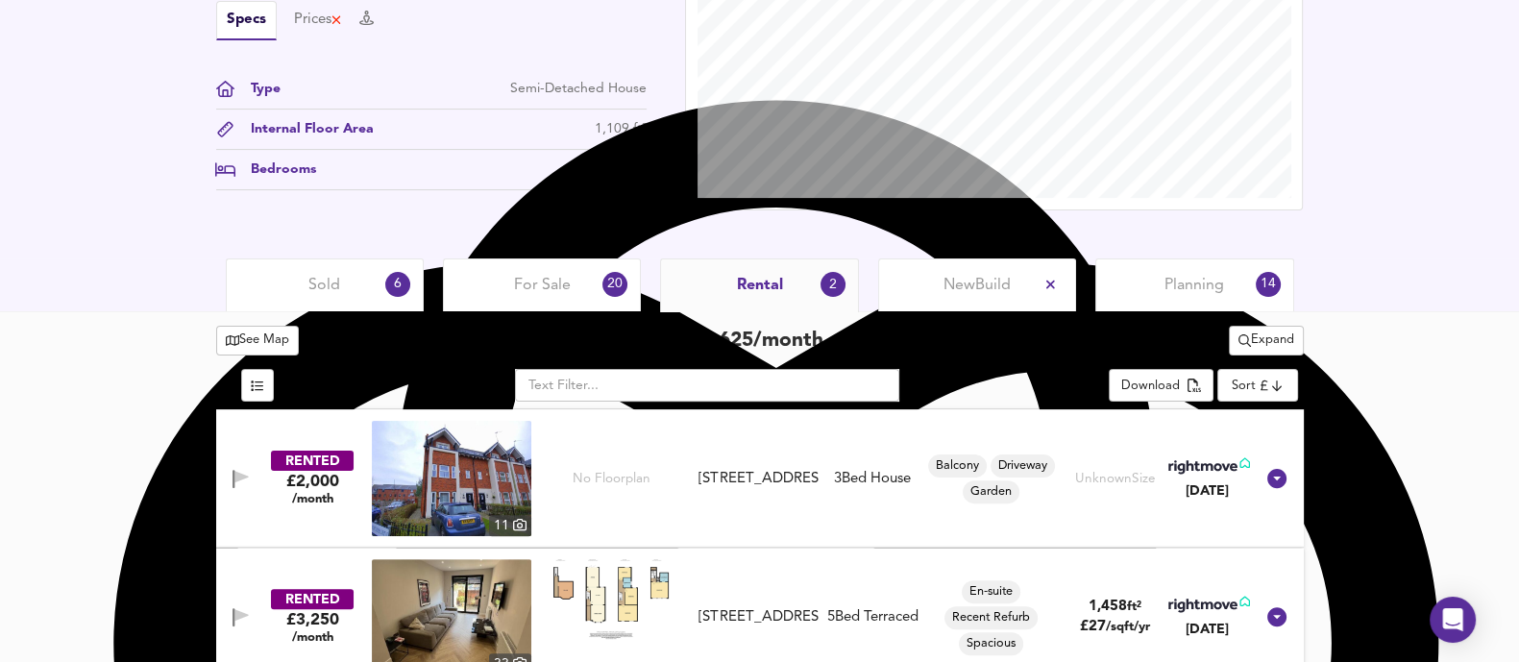
click at [587, 282] on div "For Sale 20" at bounding box center [542, 284] width 198 height 53
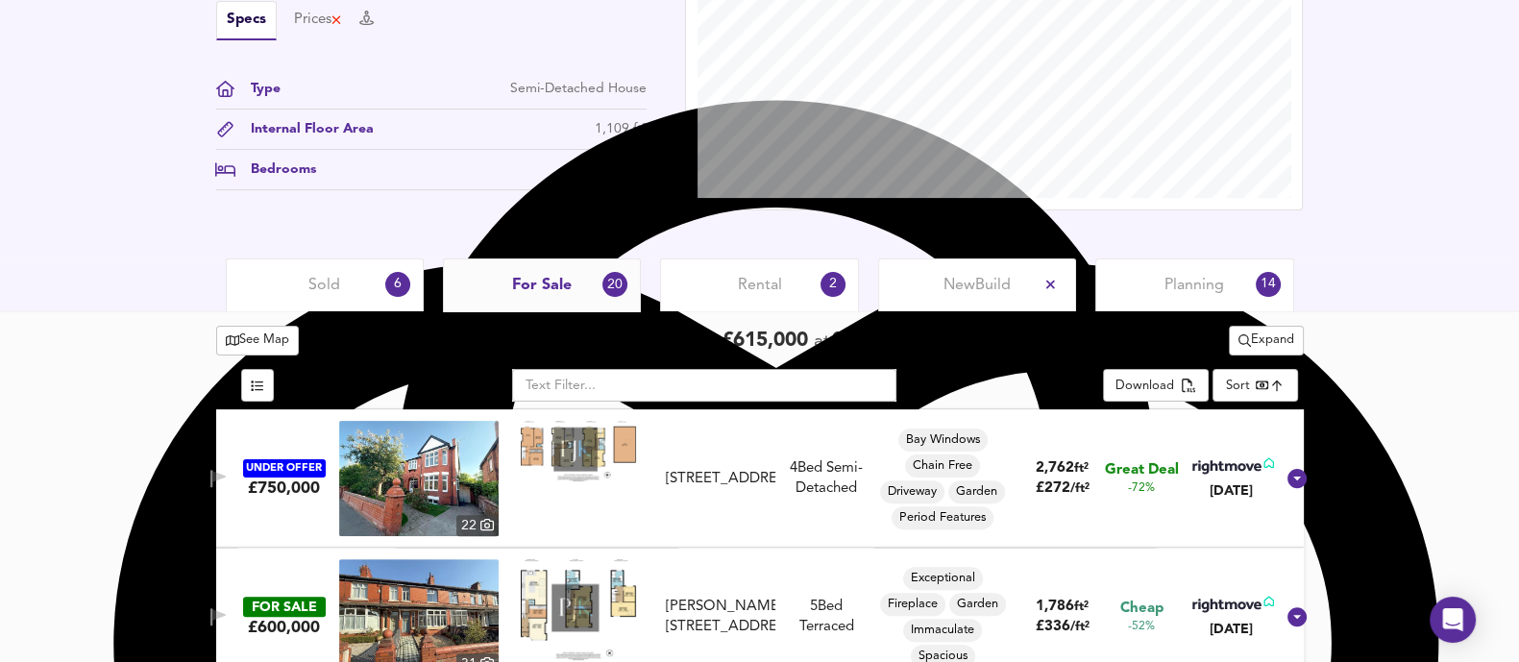
scroll to position [900, 0]
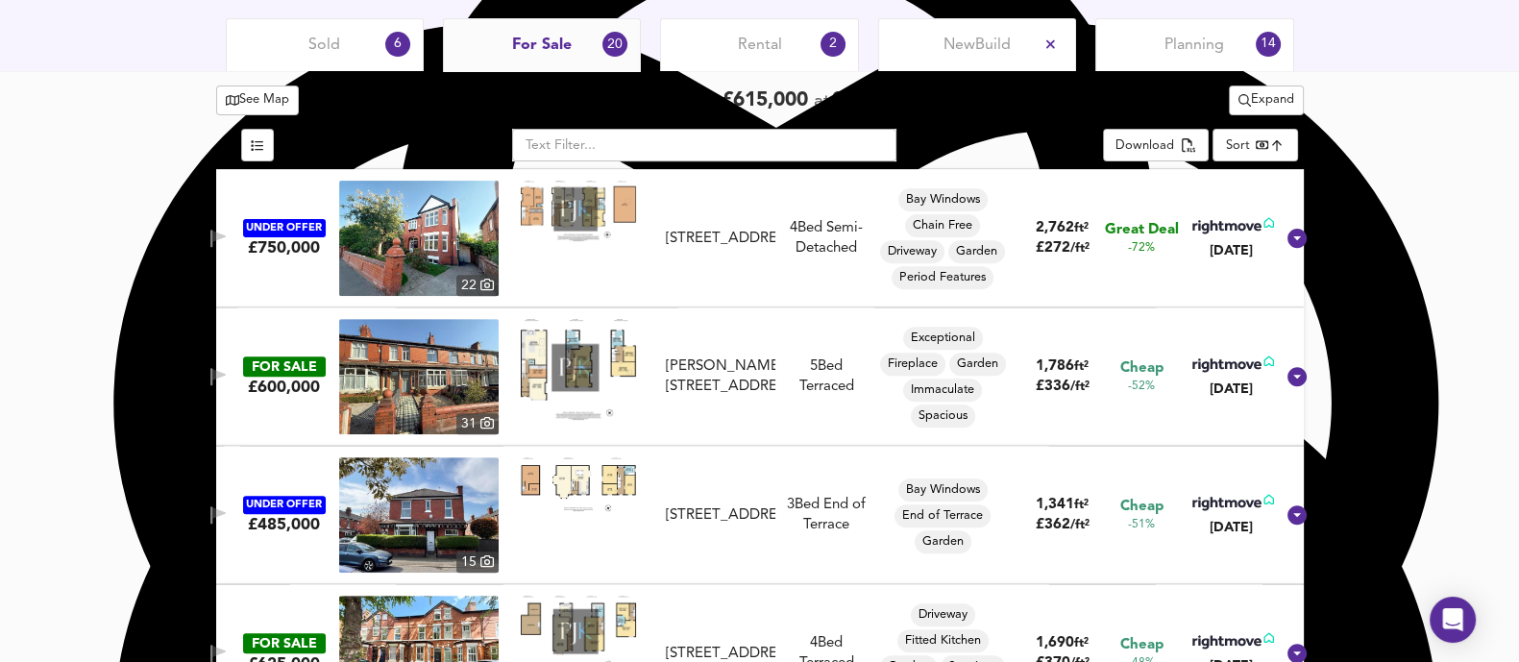
click at [419, 228] on img at bounding box center [418, 238] width 159 height 115
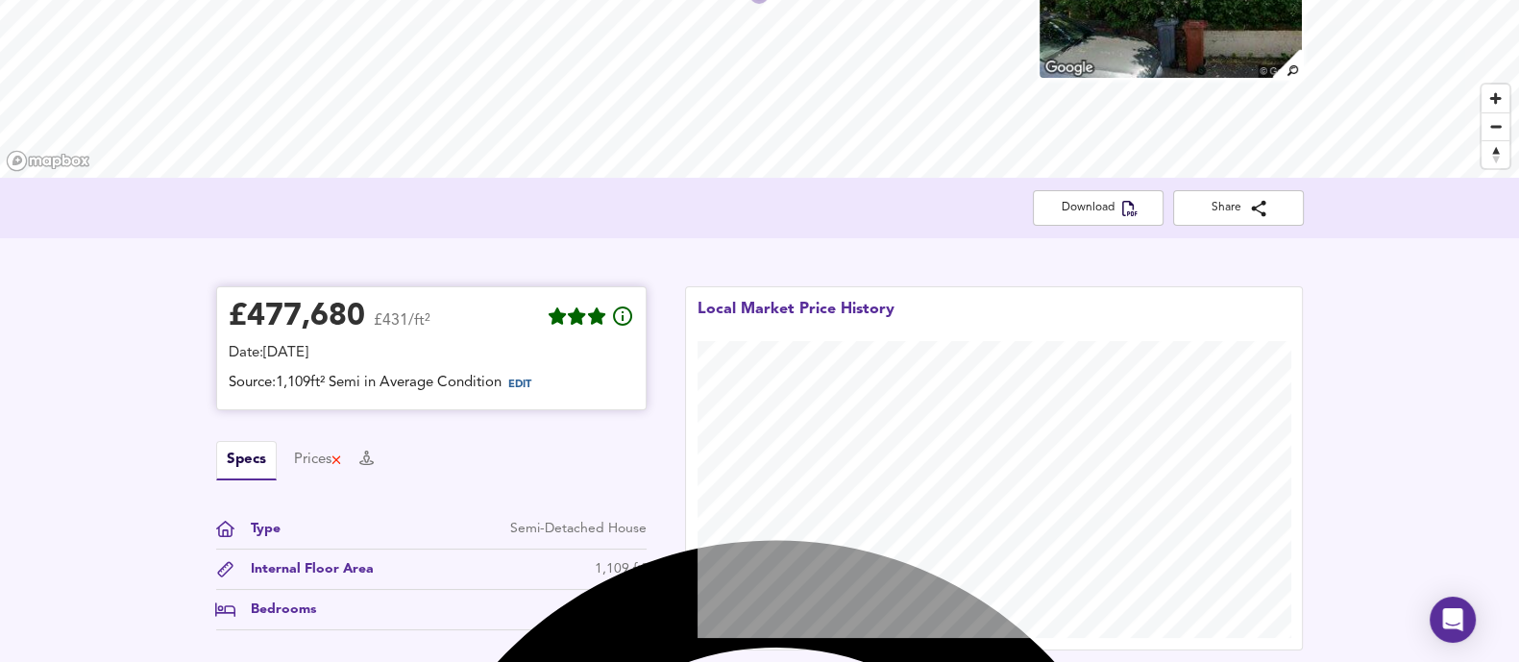
scroll to position [60, 0]
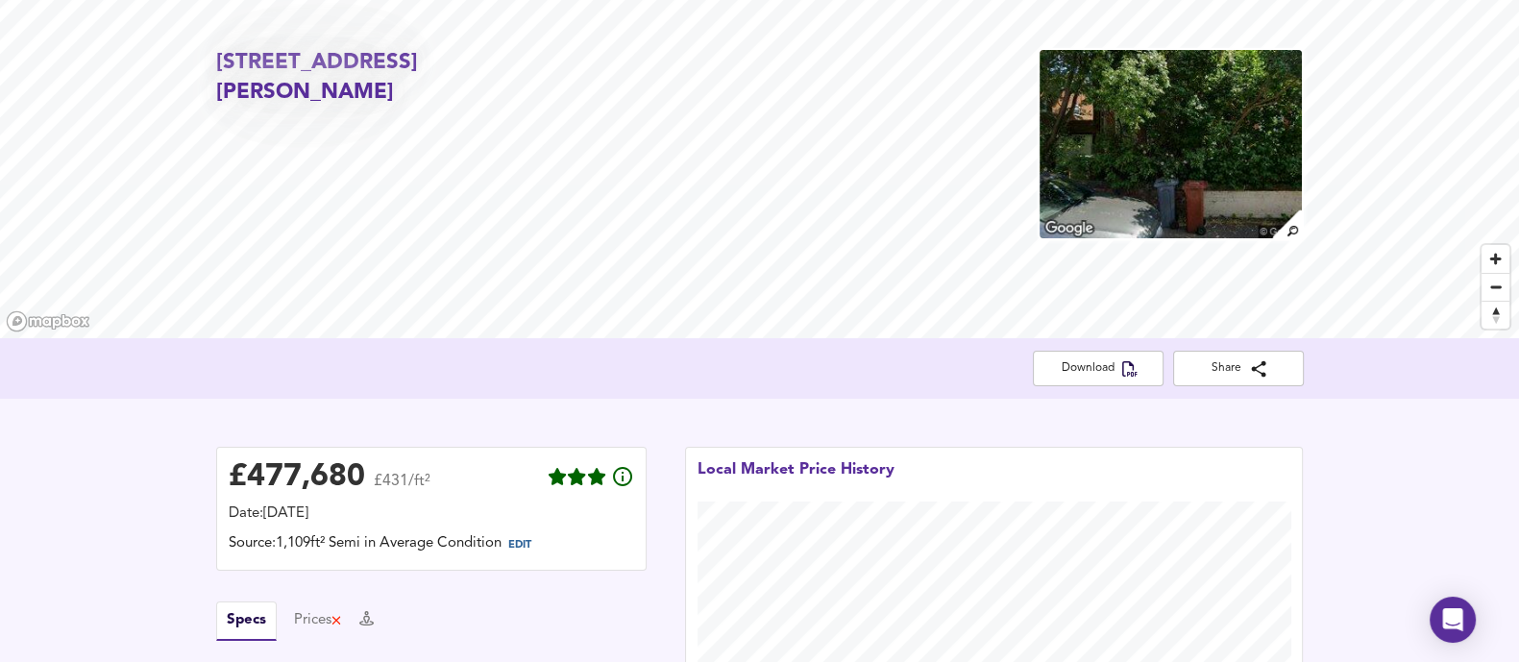
click at [1170, 170] on img at bounding box center [1170, 144] width 265 height 192
